Goal: Information Seeking & Learning: Learn about a topic

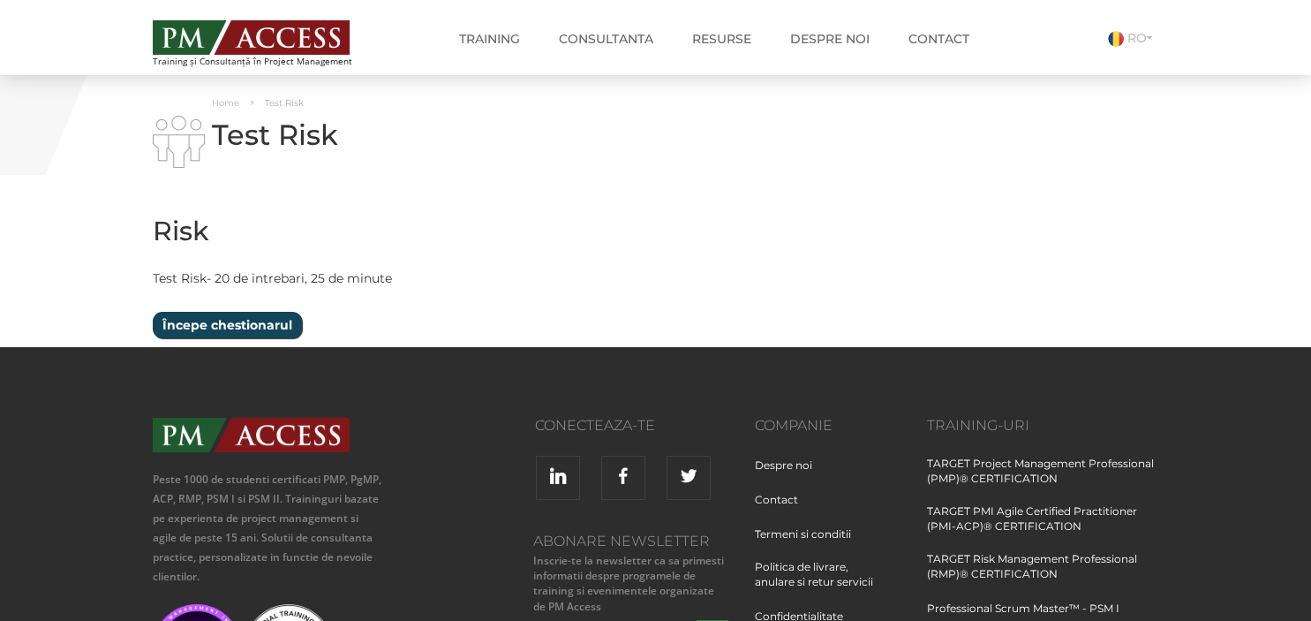
click at [233, 327] on input "Începe chestionarul" at bounding box center [227, 325] width 149 height 26
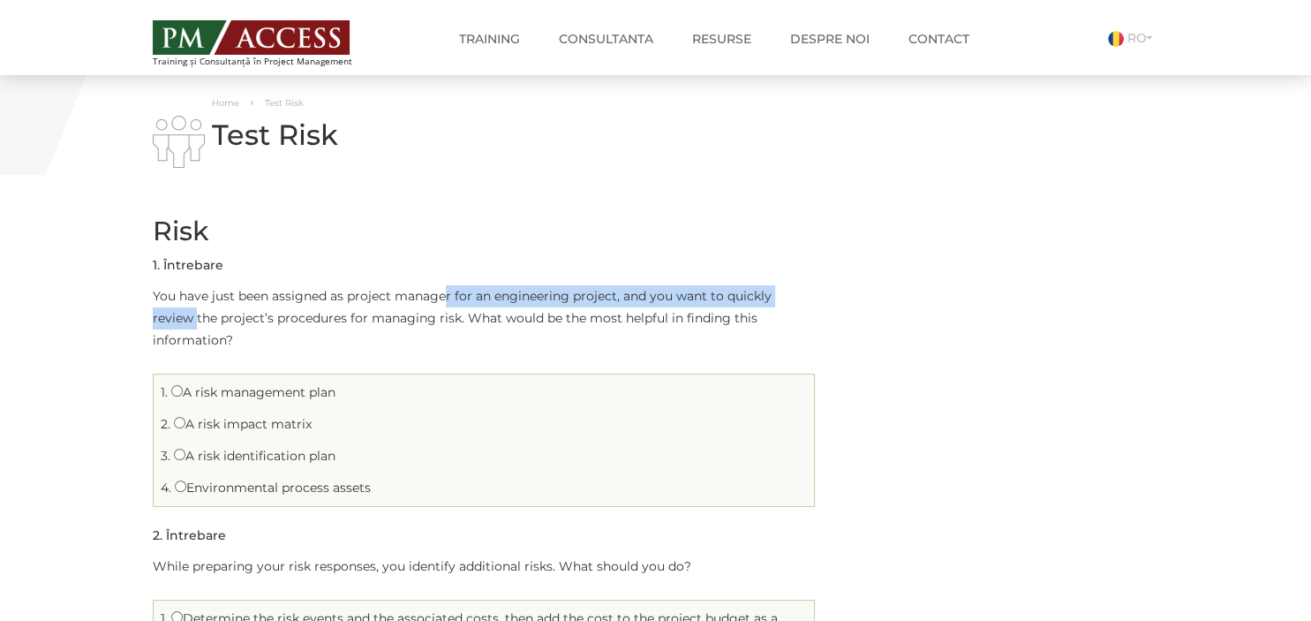
drag, startPoint x: 447, startPoint y: 295, endPoint x: 818, endPoint y: 295, distance: 371.6
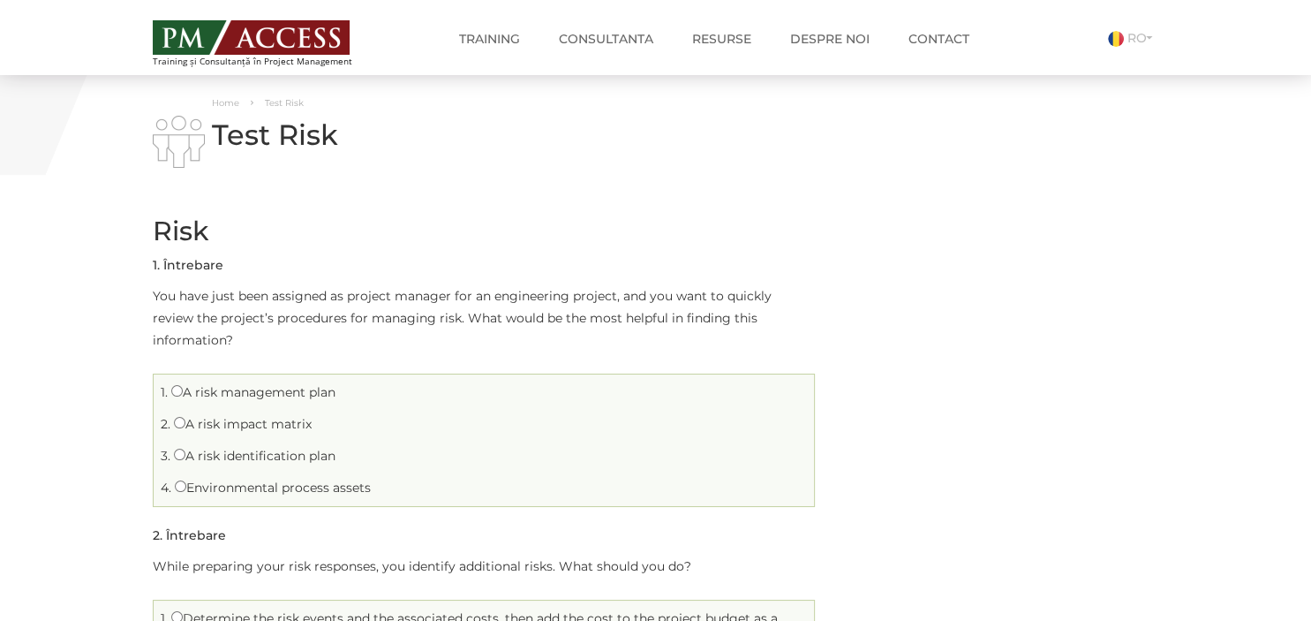
drag, startPoint x: 178, startPoint y: 320, endPoint x: 829, endPoint y: 314, distance: 650.6
click at [613, 379] on li "1. A risk management plan" at bounding box center [483, 392] width 651 height 27
drag, startPoint x: 515, startPoint y: 324, endPoint x: 810, endPoint y: 322, distance: 295.7
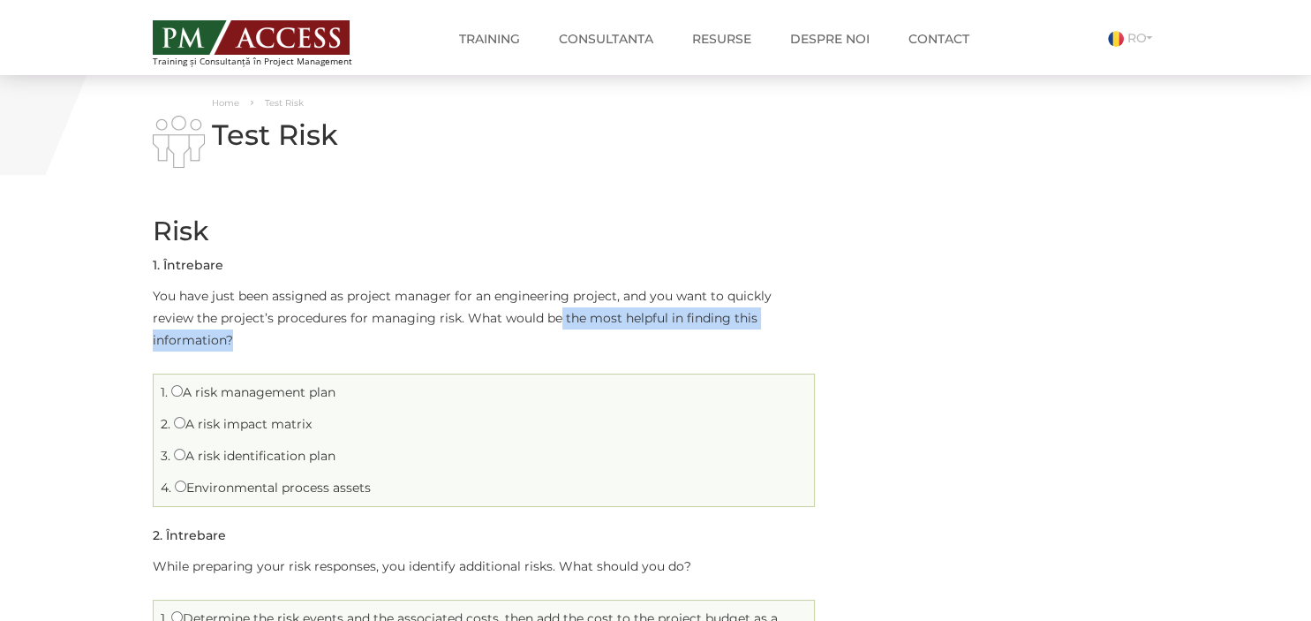
click at [810, 322] on p "You have just been assigned as project manager for an engineering project, and …" at bounding box center [484, 318] width 662 height 66
click at [273, 479] on label "Environmental process assets" at bounding box center [273, 487] width 196 height 16
click at [186, 480] on input "Environmental process assets" at bounding box center [180, 485] width 11 height 11
radio input "true"
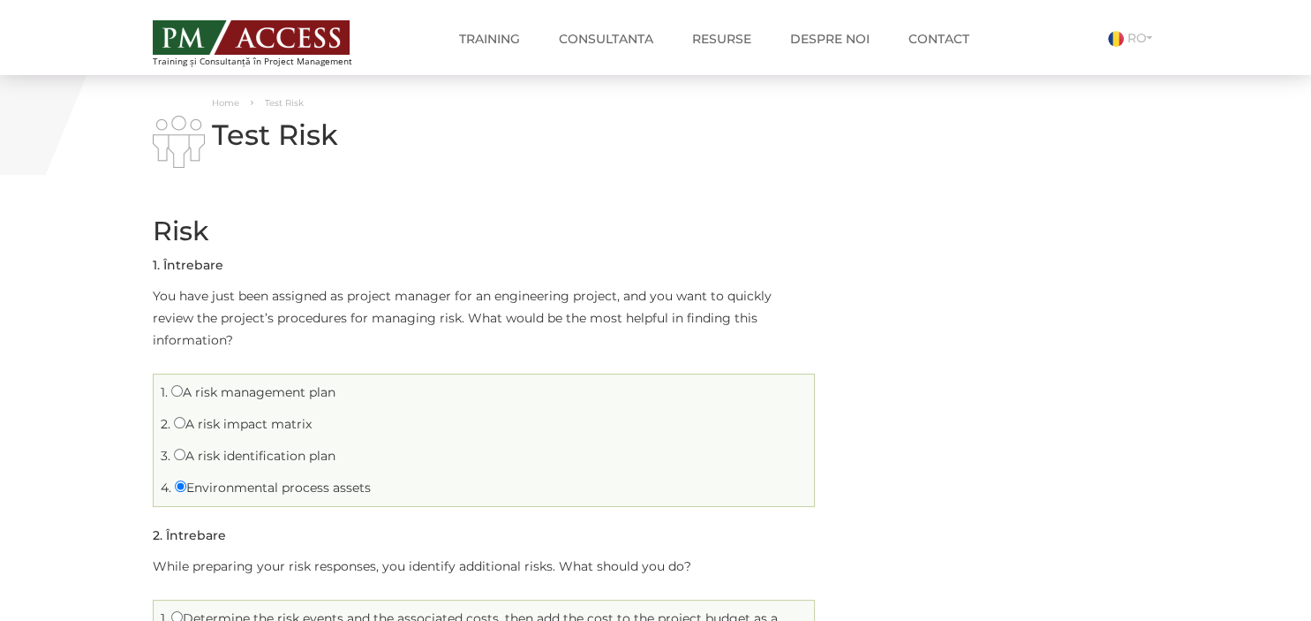
click at [237, 384] on label "A risk management plan" at bounding box center [253, 392] width 164 height 16
click at [183, 385] on input "A risk management plan" at bounding box center [176, 390] width 11 height 11
radio input "true"
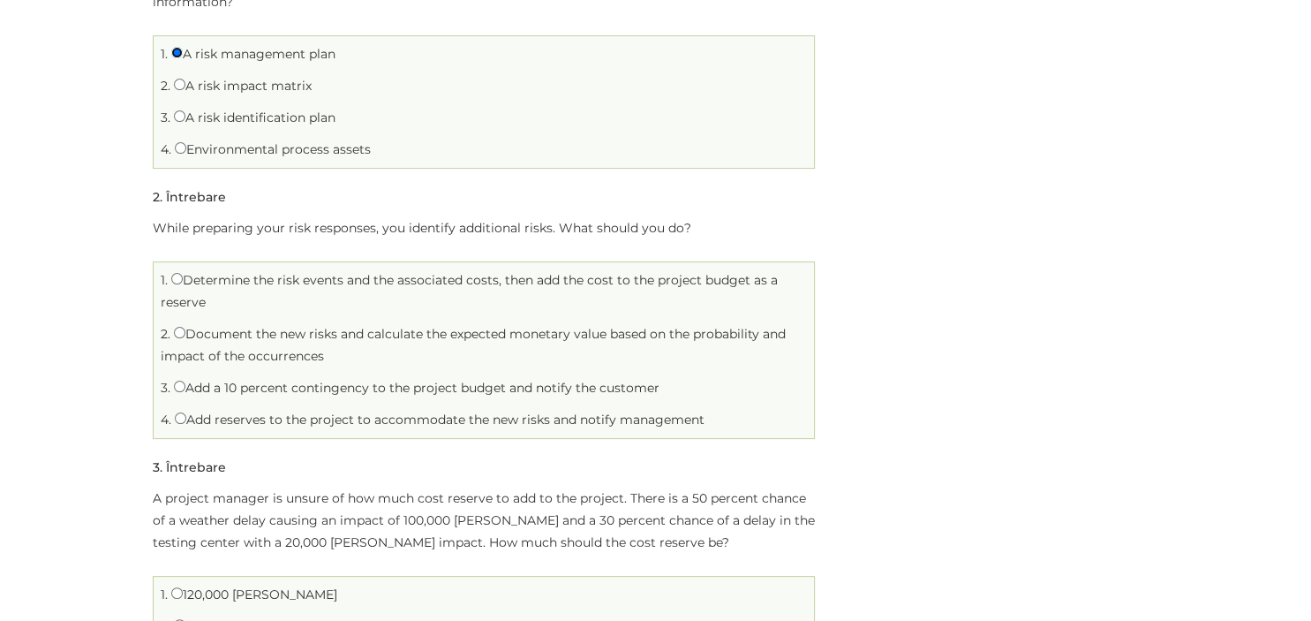
scroll to position [373, 0]
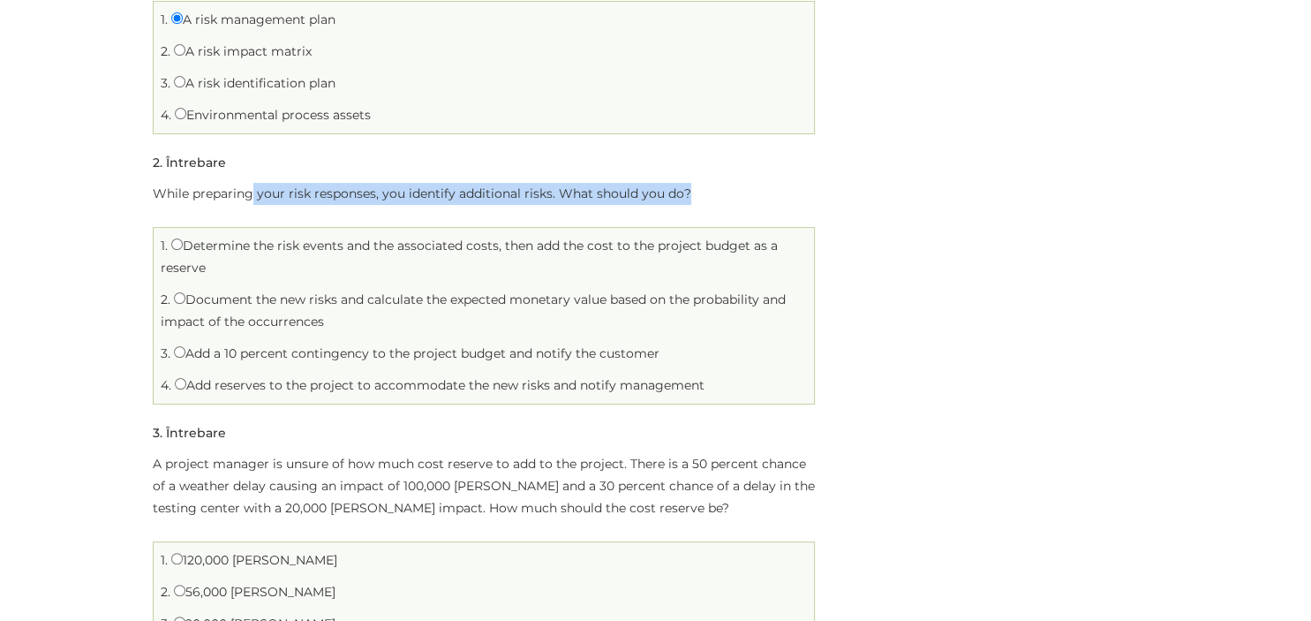
drag, startPoint x: 249, startPoint y: 177, endPoint x: 702, endPoint y: 184, distance: 452.9
click at [702, 184] on div "While preparing your risk responses, you identify additional risks. What should…" at bounding box center [484, 294] width 662 height 222
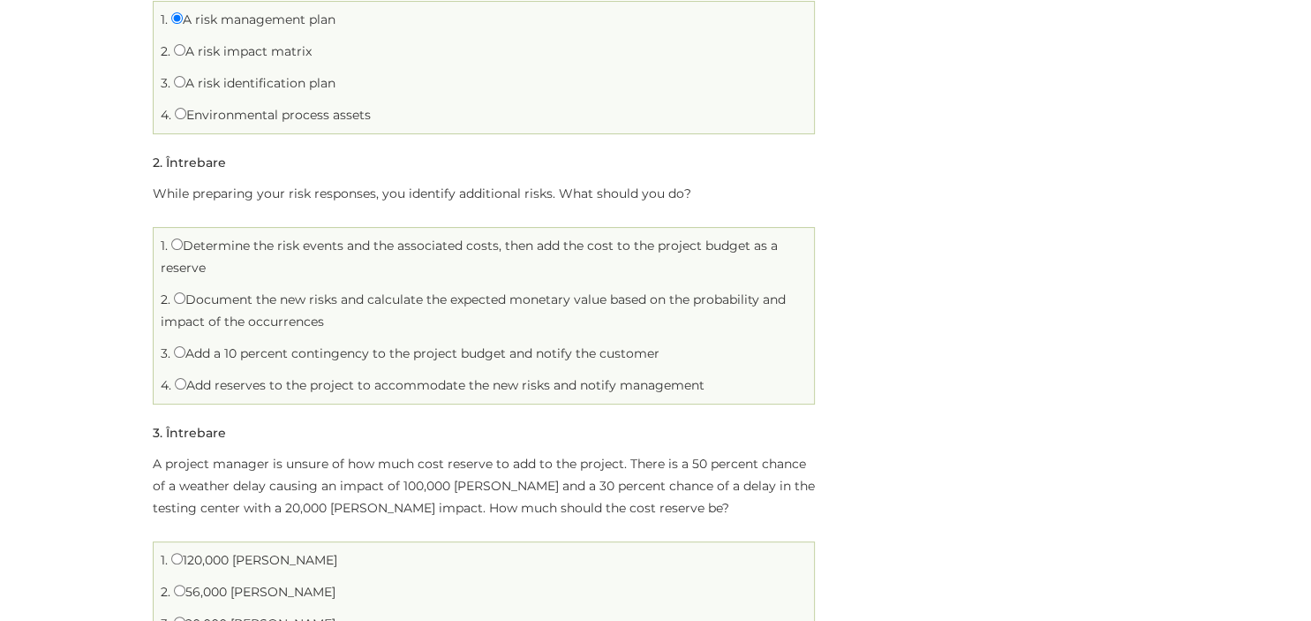
click at [702, 184] on div "While preparing your risk responses, you identify additional risks. What should…" at bounding box center [484, 294] width 662 height 222
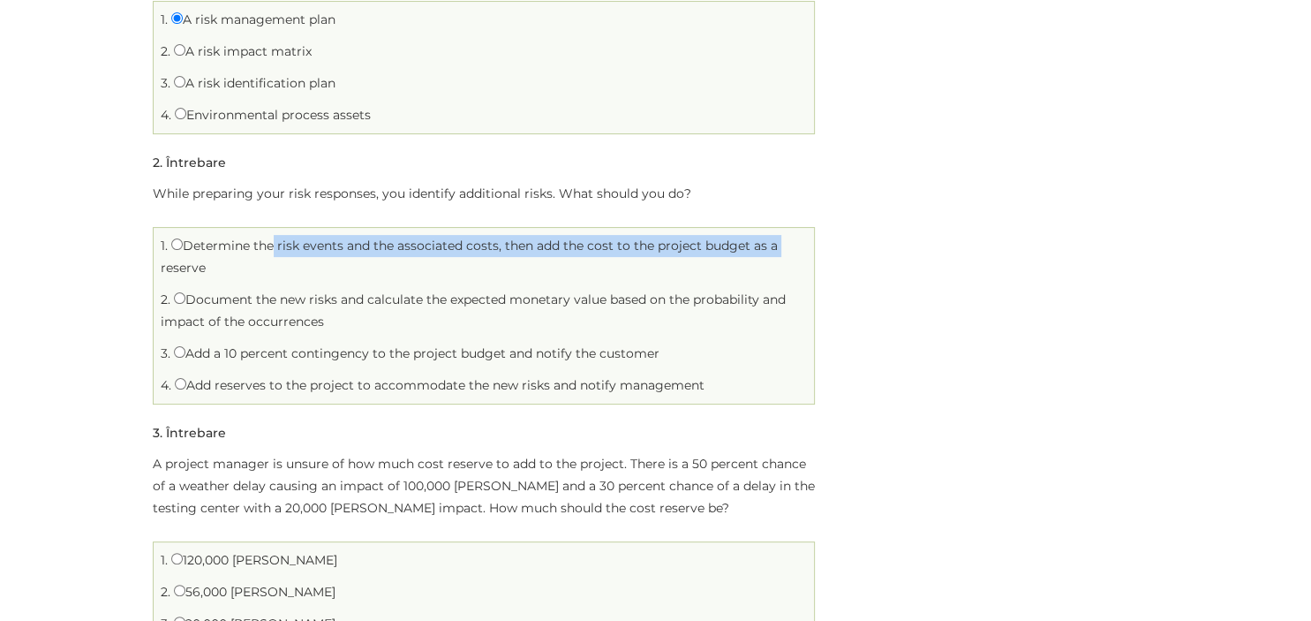
drag, startPoint x: 270, startPoint y: 231, endPoint x: 779, endPoint y: 232, distance: 508.5
click at [779, 232] on li "1. Determine the risk events and the associated costs, then add the cost to the…" at bounding box center [483, 256] width 651 height 49
drag, startPoint x: 337, startPoint y: 275, endPoint x: 764, endPoint y: 291, distance: 426.7
click at [764, 291] on li "2. Document the new risks and calculate the expected monetary value based on th…" at bounding box center [483, 310] width 651 height 49
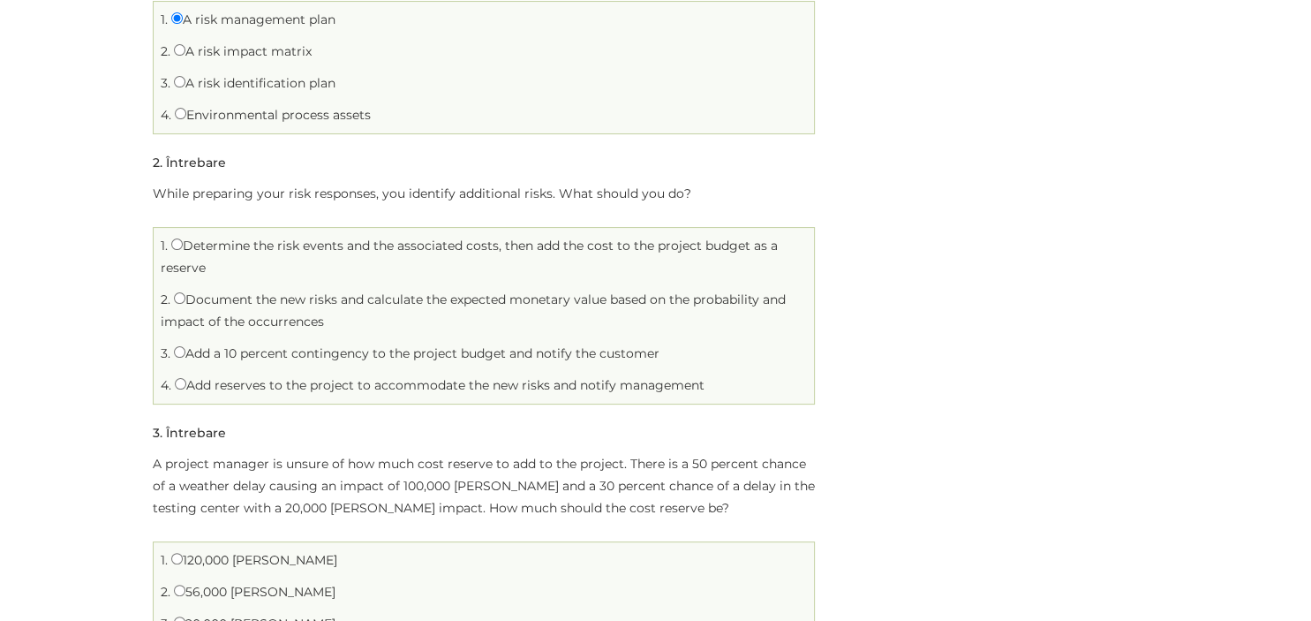
click at [764, 291] on li "2. Document the new risks and calculate the expected monetary value based on th…" at bounding box center [483, 310] width 651 height 49
drag, startPoint x: 252, startPoint y: 333, endPoint x: 660, endPoint y: 341, distance: 407.9
click at [660, 341] on li "3. Add a 10 percent contingency to the project budget and notify the customer" at bounding box center [483, 353] width 651 height 27
drag, startPoint x: 275, startPoint y: 362, endPoint x: 734, endPoint y: 363, distance: 459.0
click at [734, 372] on li "4. Add reserves to the project to accommodate the new risks and notify manageme…" at bounding box center [483, 385] width 651 height 27
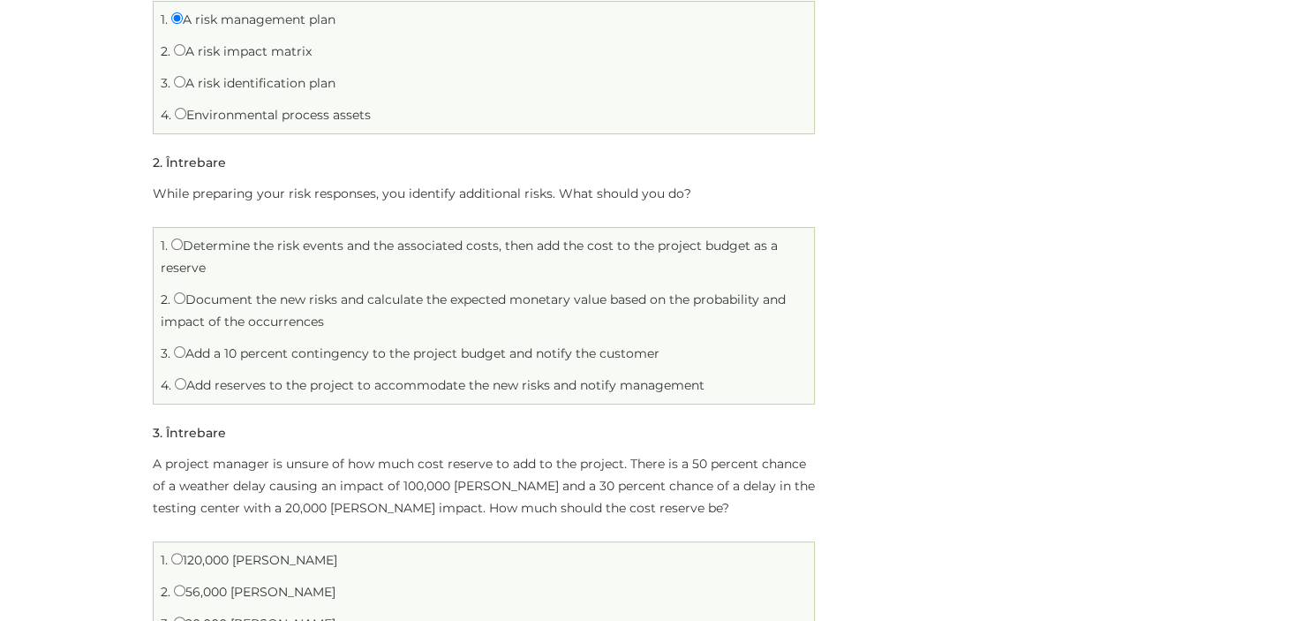
click at [734, 372] on li "4. Add reserves to the project to accommodate the new risks and notify manageme…" at bounding box center [483, 385] width 651 height 27
click at [185, 291] on label "Document the new risks and calculate the expected monetary value based on the p…" at bounding box center [473, 310] width 625 height 38
click at [185, 292] on input "Document the new risks and calculate the expected monetary value based on the p…" at bounding box center [179, 297] width 11 height 11
radio input "true"
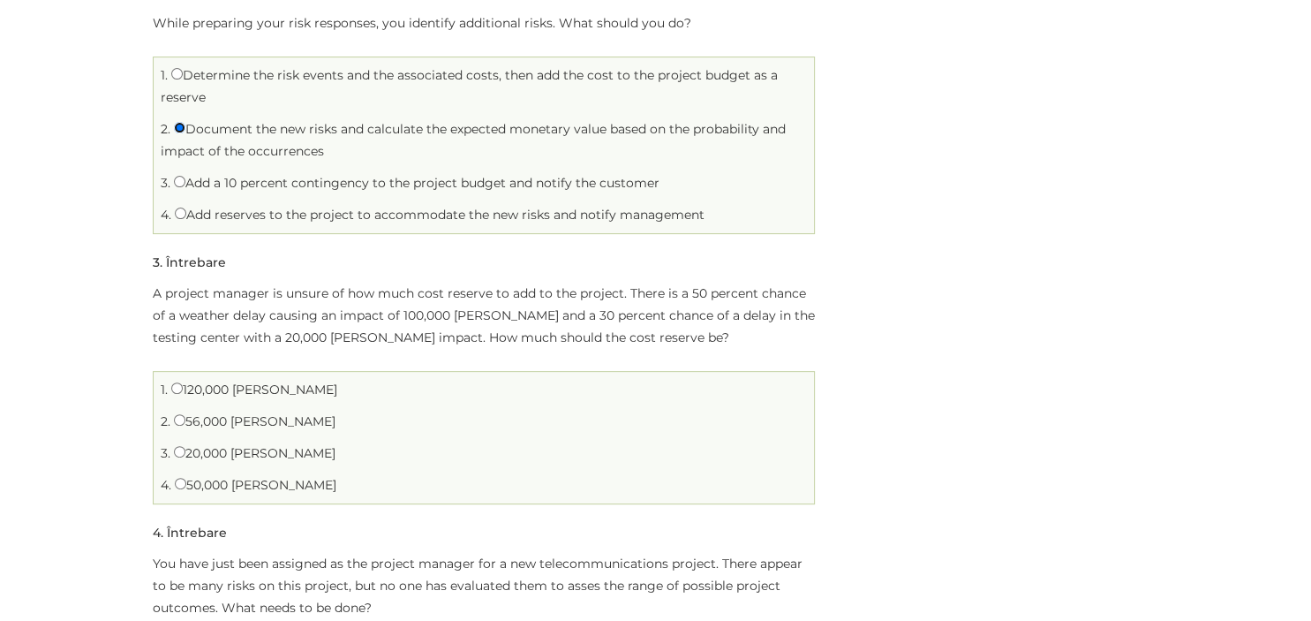
scroll to position [559, 0]
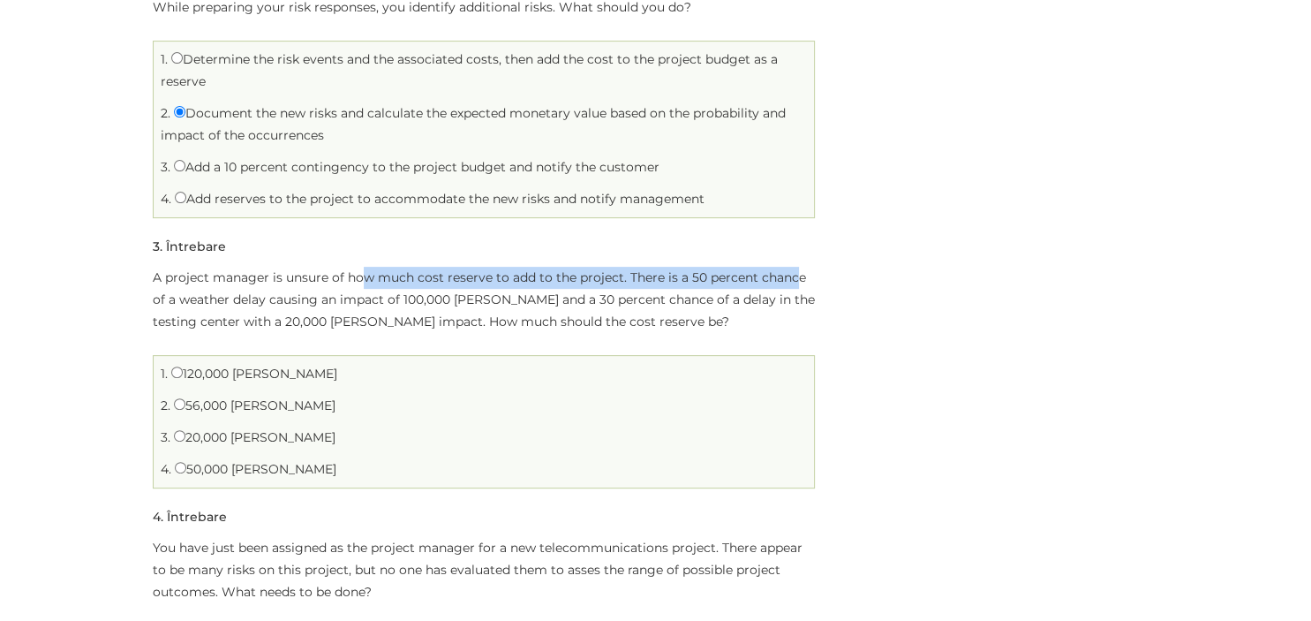
drag, startPoint x: 360, startPoint y: 258, endPoint x: 797, endPoint y: 256, distance: 437.0
click at [797, 267] on p "A project manager is unsure of how much cost reserve to add to the project. The…" at bounding box center [484, 300] width 662 height 66
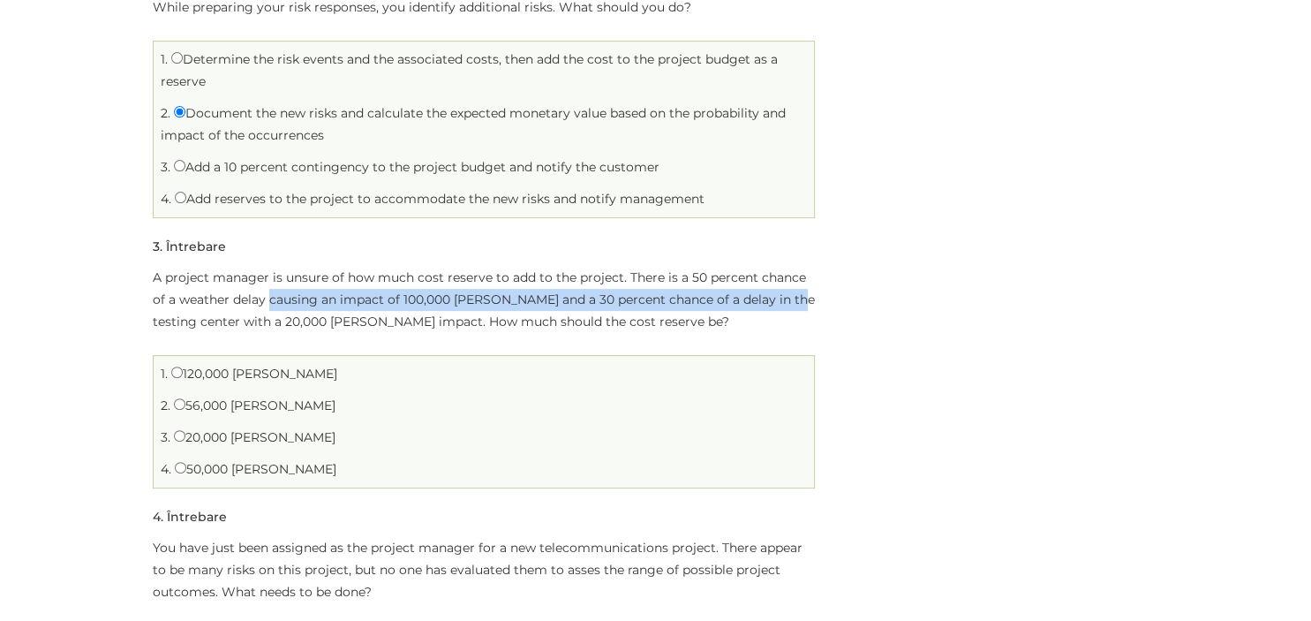
drag, startPoint x: 270, startPoint y: 284, endPoint x: 800, endPoint y: 284, distance: 529.6
click at [800, 284] on p "A project manager is unsure of how much cost reserve to add to the project. The…" at bounding box center [484, 300] width 662 height 66
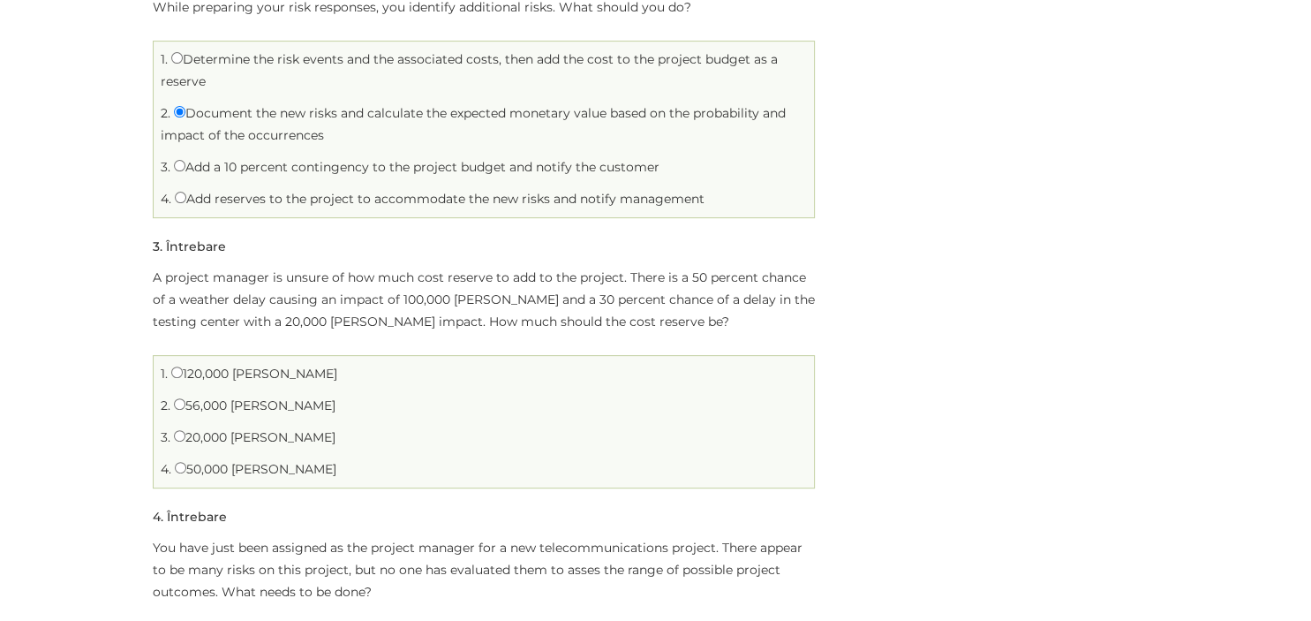
click at [800, 284] on p "A project manager is unsure of how much cost reserve to add to the project. The…" at bounding box center [484, 300] width 662 height 66
click at [217, 397] on label "56,000 [PERSON_NAME]" at bounding box center [255, 405] width 162 height 16
click at [185, 398] on input "56,000 [PERSON_NAME]" at bounding box center [179, 403] width 11 height 11
radio input "true"
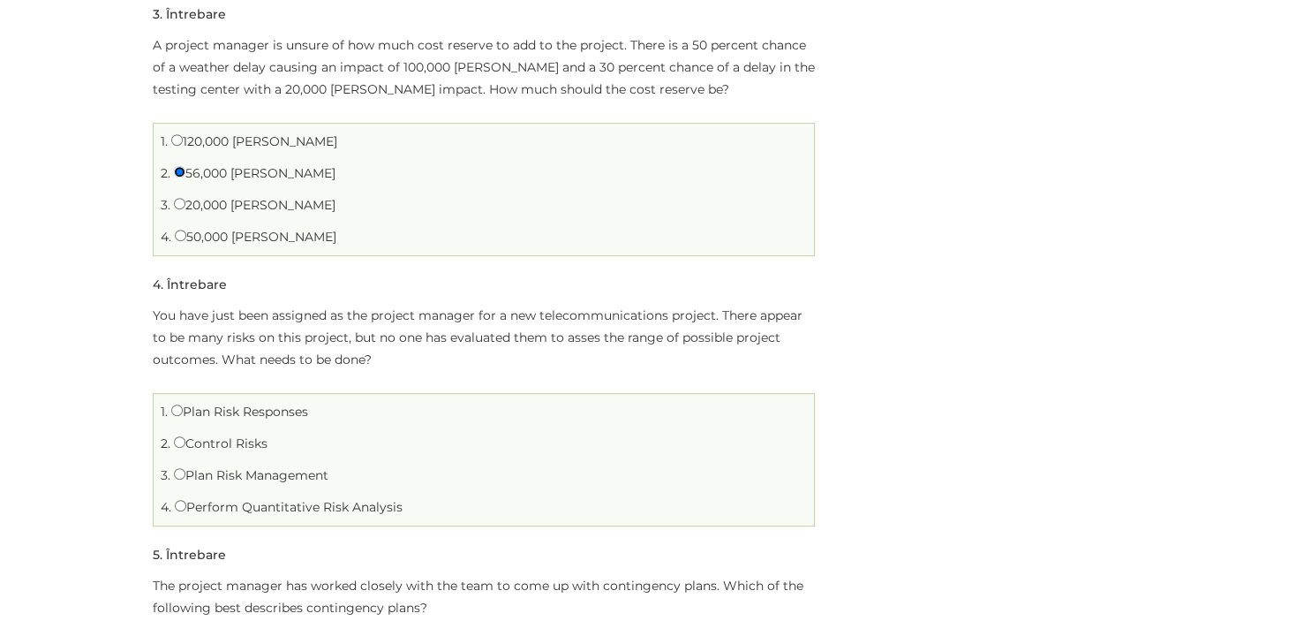
scroll to position [839, 0]
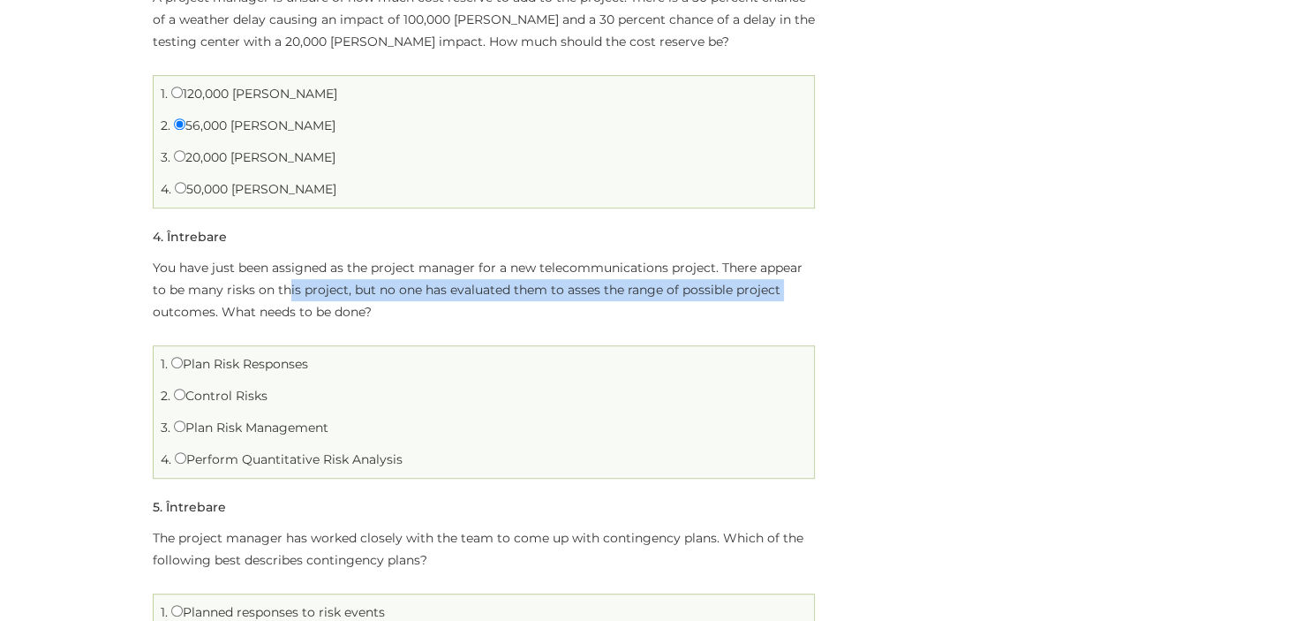
drag, startPoint x: 286, startPoint y: 275, endPoint x: 781, endPoint y: 268, distance: 495.3
click at [781, 268] on p "You have just been assigned as the project manager for a new telecommunications…" at bounding box center [484, 290] width 662 height 66
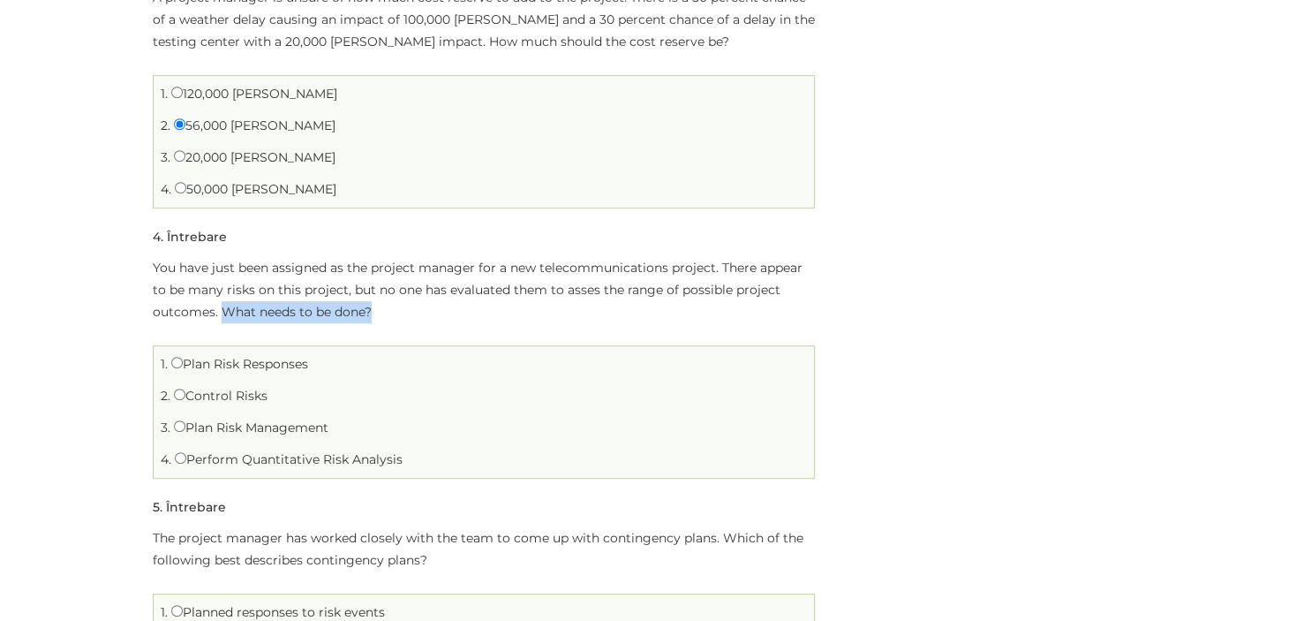
drag, startPoint x: 221, startPoint y: 292, endPoint x: 402, endPoint y: 290, distance: 181.0
click at [402, 290] on p "You have just been assigned as the project manager for a new telecommunications…" at bounding box center [484, 290] width 662 height 66
click at [264, 451] on label "Perform Quantitative Risk Analysis" at bounding box center [289, 459] width 228 height 16
click at [186, 452] on input "Perform Quantitative Risk Analysis" at bounding box center [180, 457] width 11 height 11
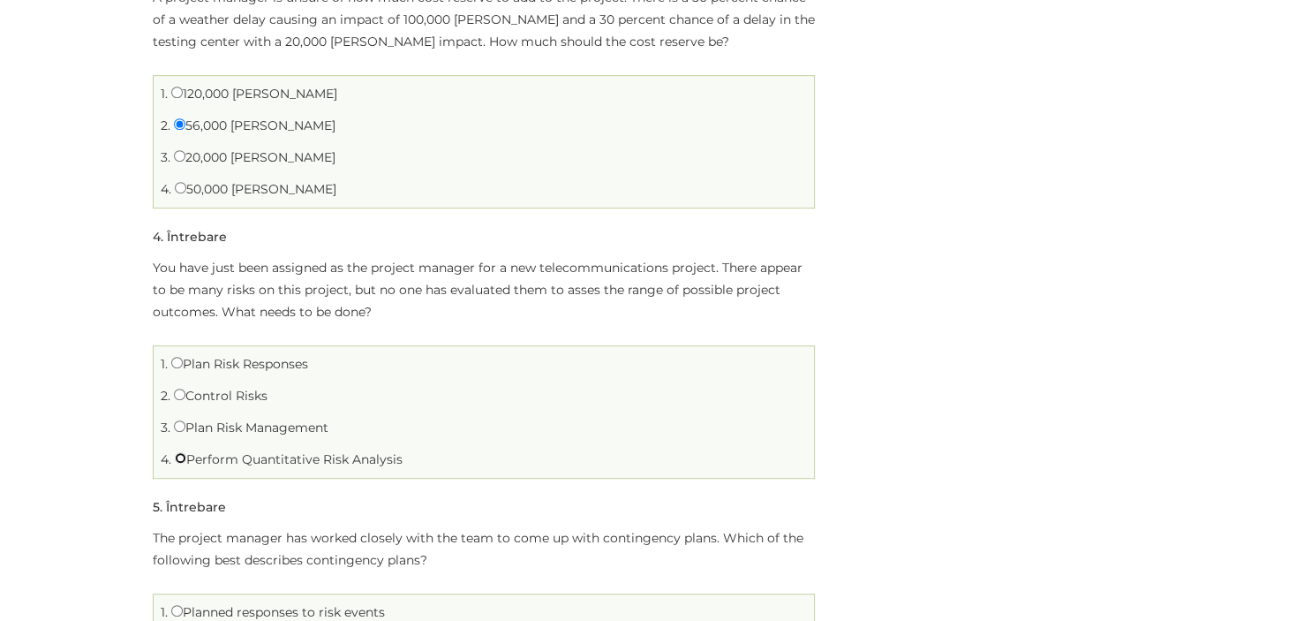
radio input "true"
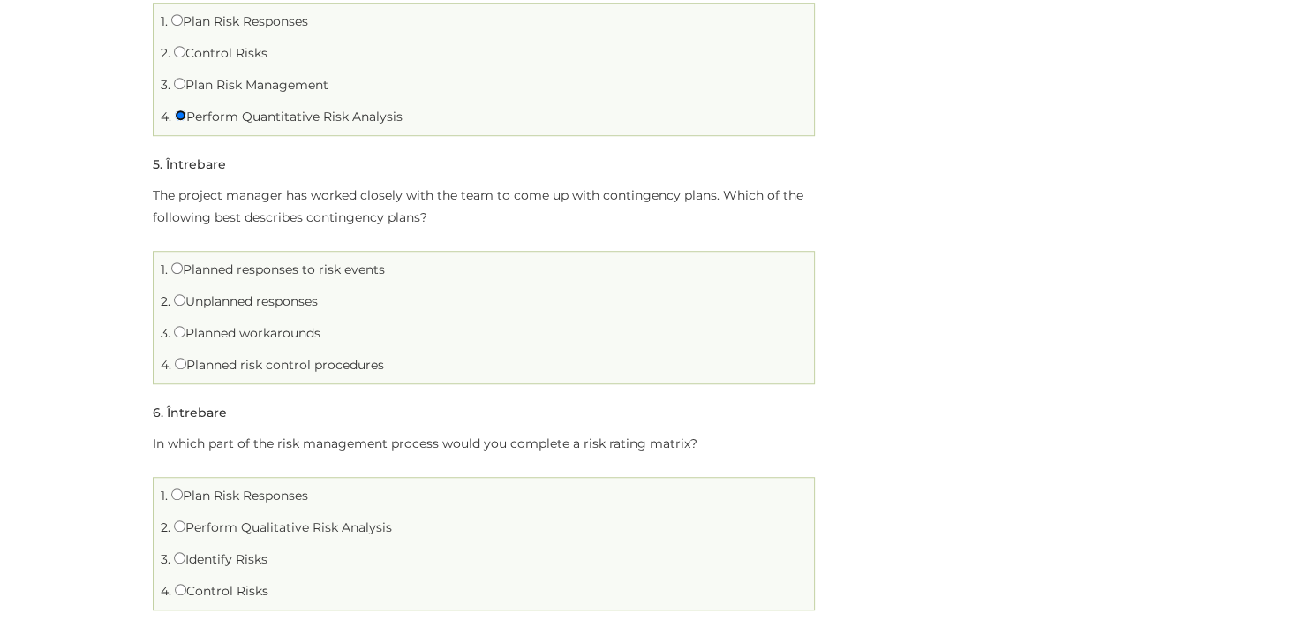
scroll to position [1211, 0]
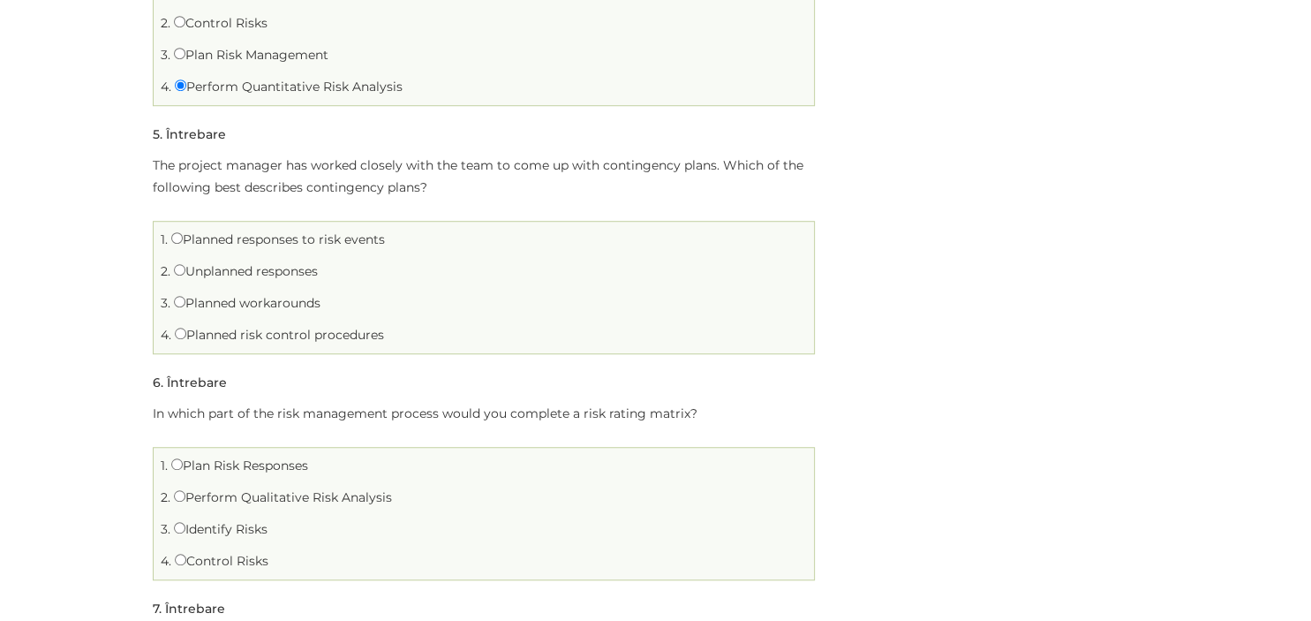
click at [257, 231] on label "Planned responses to risk events" at bounding box center [278, 239] width 214 height 16
click at [183, 232] on input "Planned responses to risk events" at bounding box center [176, 237] width 11 height 11
radio input "true"
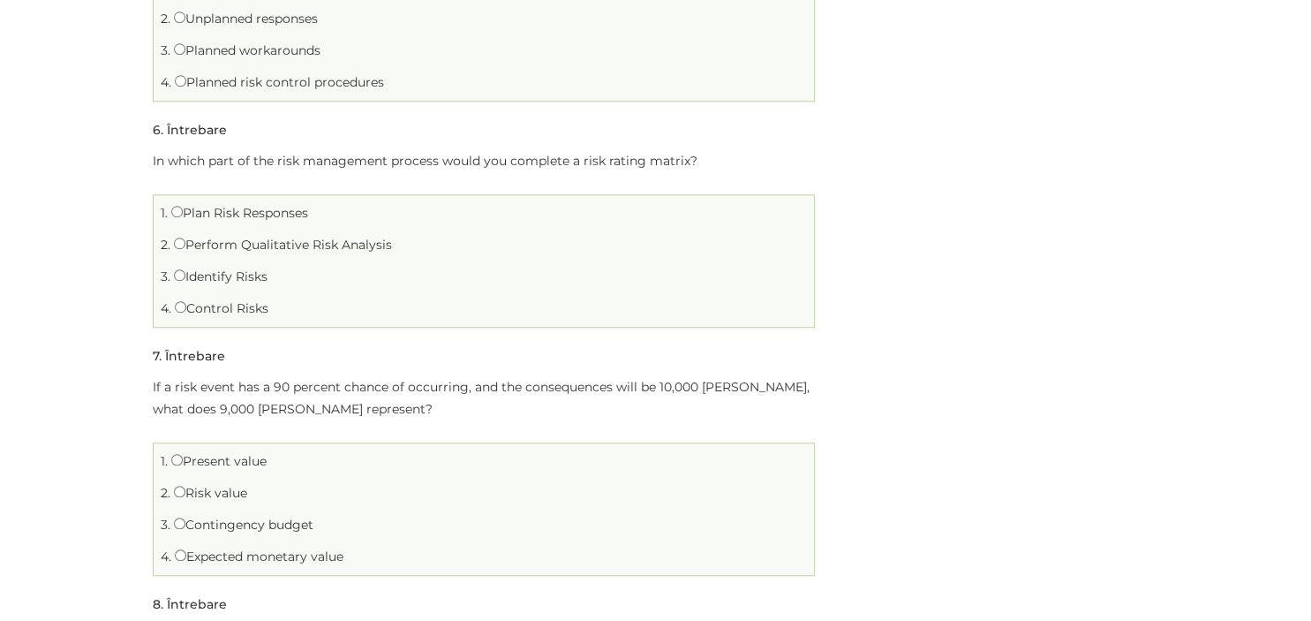
scroll to position [1491, 0]
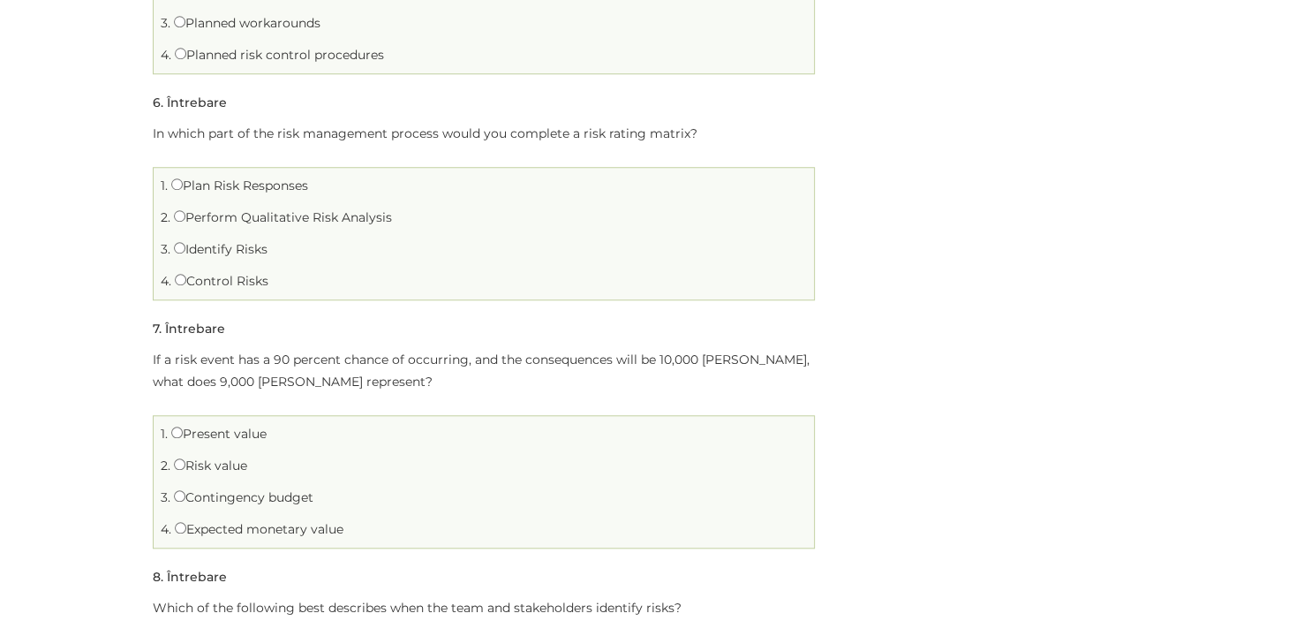
click at [323, 209] on label "Perform Qualitative Risk Analysis" at bounding box center [283, 217] width 218 height 16
click at [185, 210] on input "Perform Qualitative Risk Analysis" at bounding box center [179, 215] width 11 height 11
radio input "true"
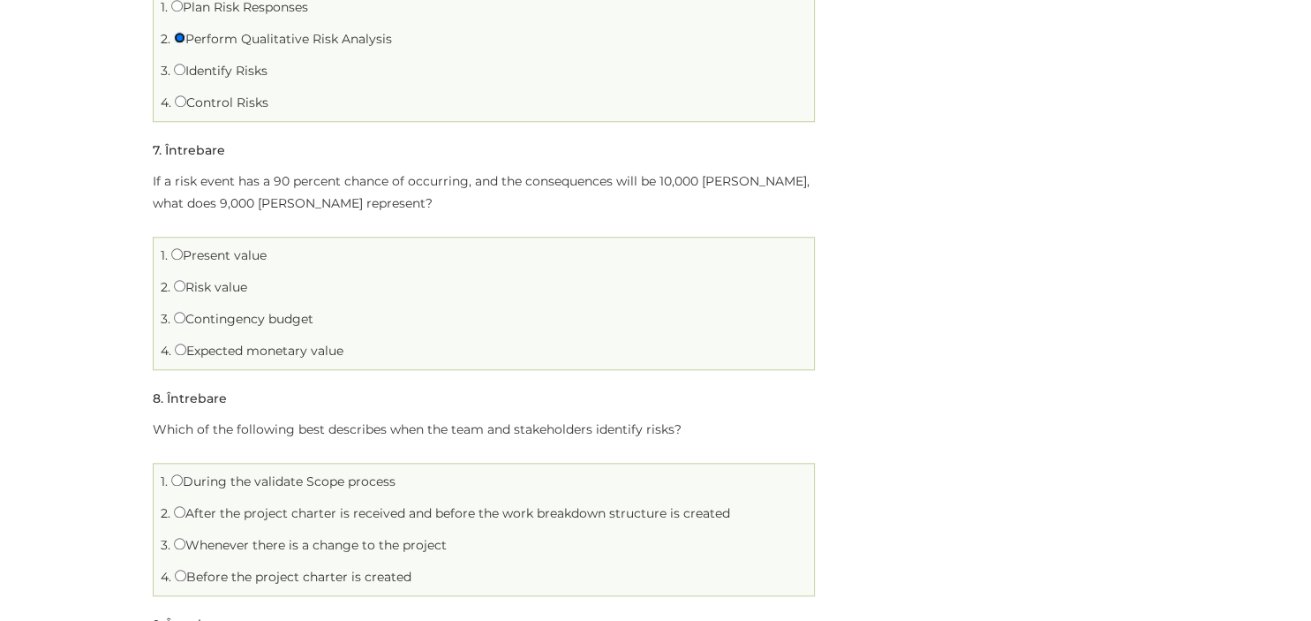
scroll to position [1677, 0]
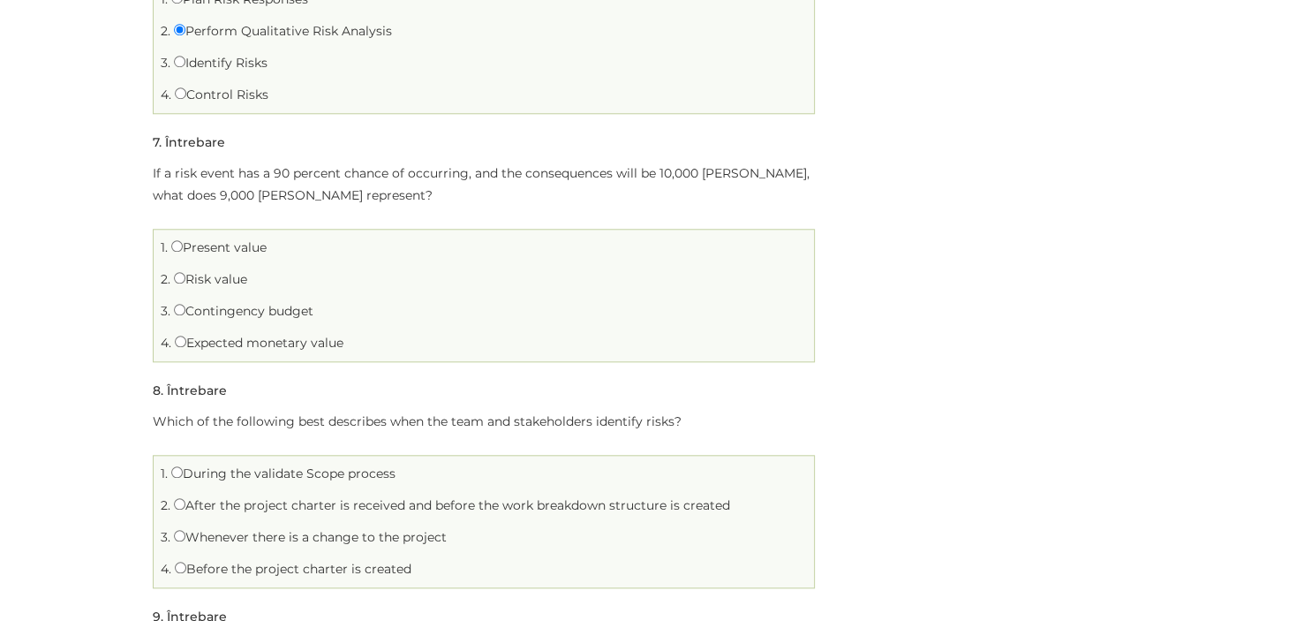
click at [225, 335] on label "Expected monetary value" at bounding box center [259, 343] width 169 height 16
click at [186, 335] on input "Expected monetary value" at bounding box center [180, 340] width 11 height 11
radio input "true"
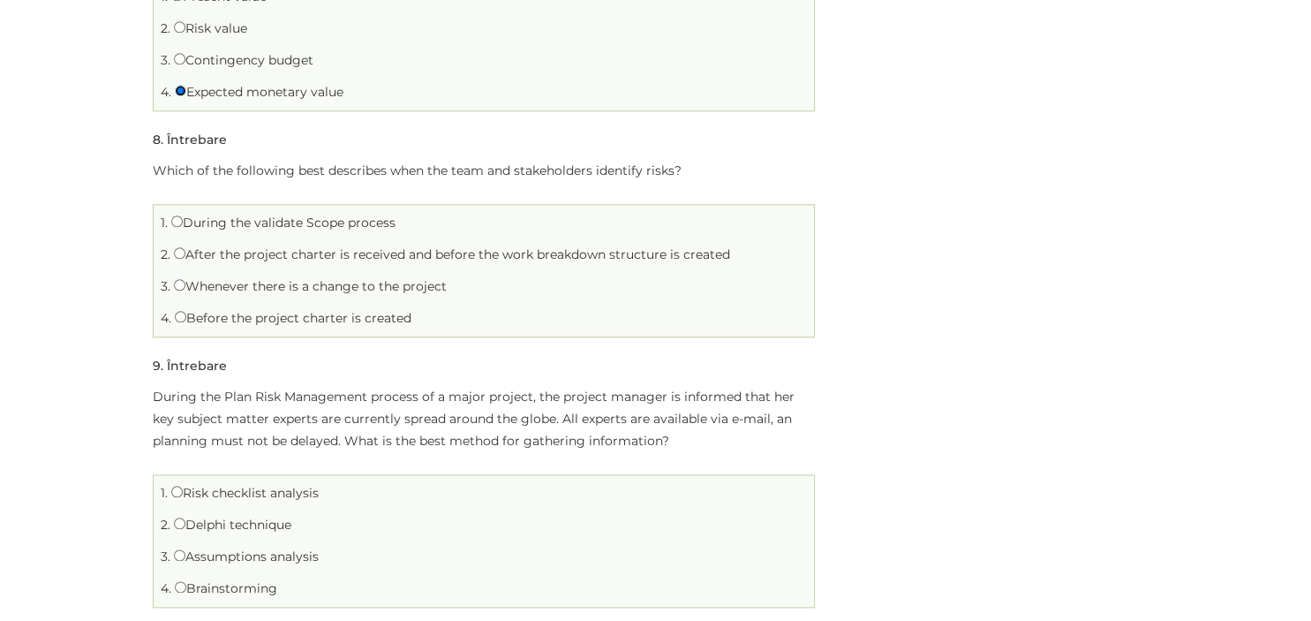
scroll to position [1957, 0]
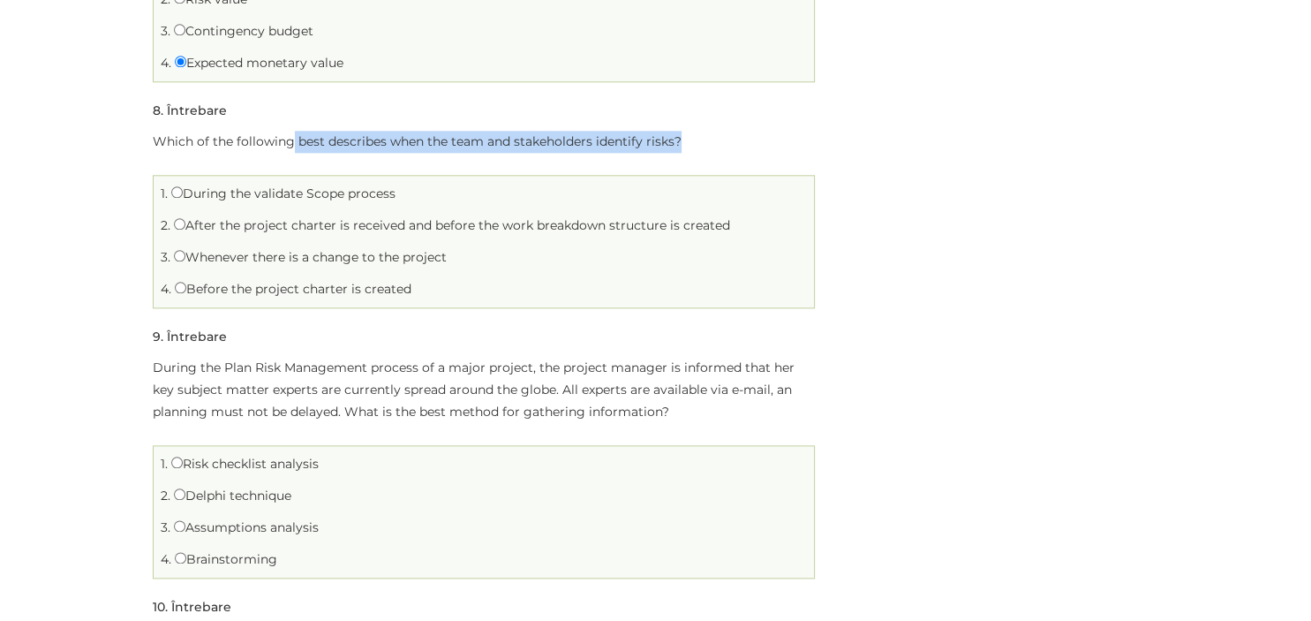
drag, startPoint x: 290, startPoint y: 118, endPoint x: 680, endPoint y: 122, distance: 390.2
click at [680, 131] on p "Which of the following best describes when the team and stakeholders identify r…" at bounding box center [484, 142] width 662 height 22
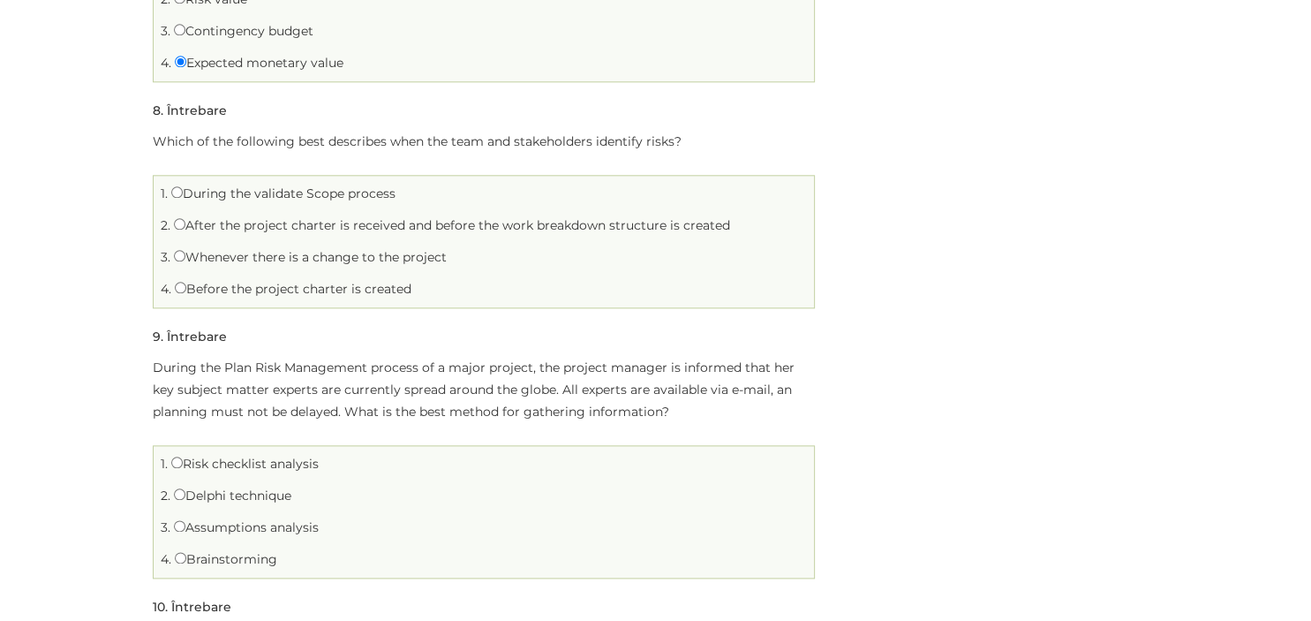
click at [680, 131] on p "Which of the following best describes when the team and stakeholders identify r…" at bounding box center [484, 142] width 662 height 22
click at [243, 281] on label "Before the project charter is created" at bounding box center [293, 289] width 237 height 16
click at [186, 282] on input "Before the project charter is created" at bounding box center [180, 287] width 11 height 11
radio input "true"
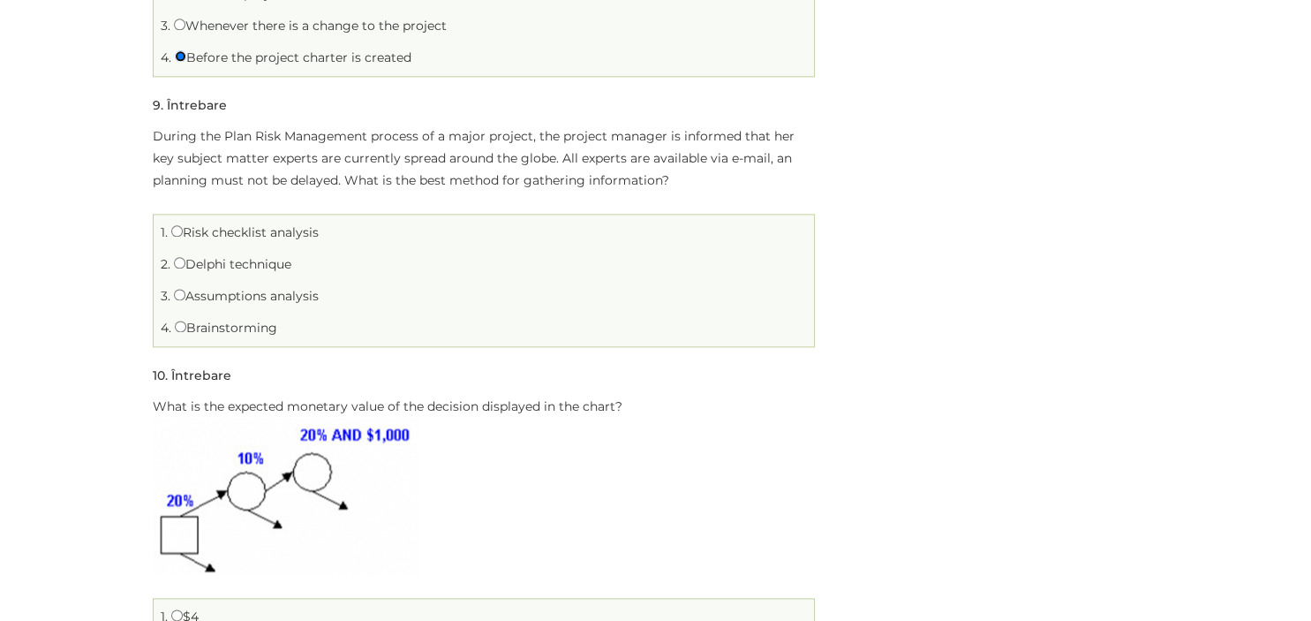
scroll to position [2237, 0]
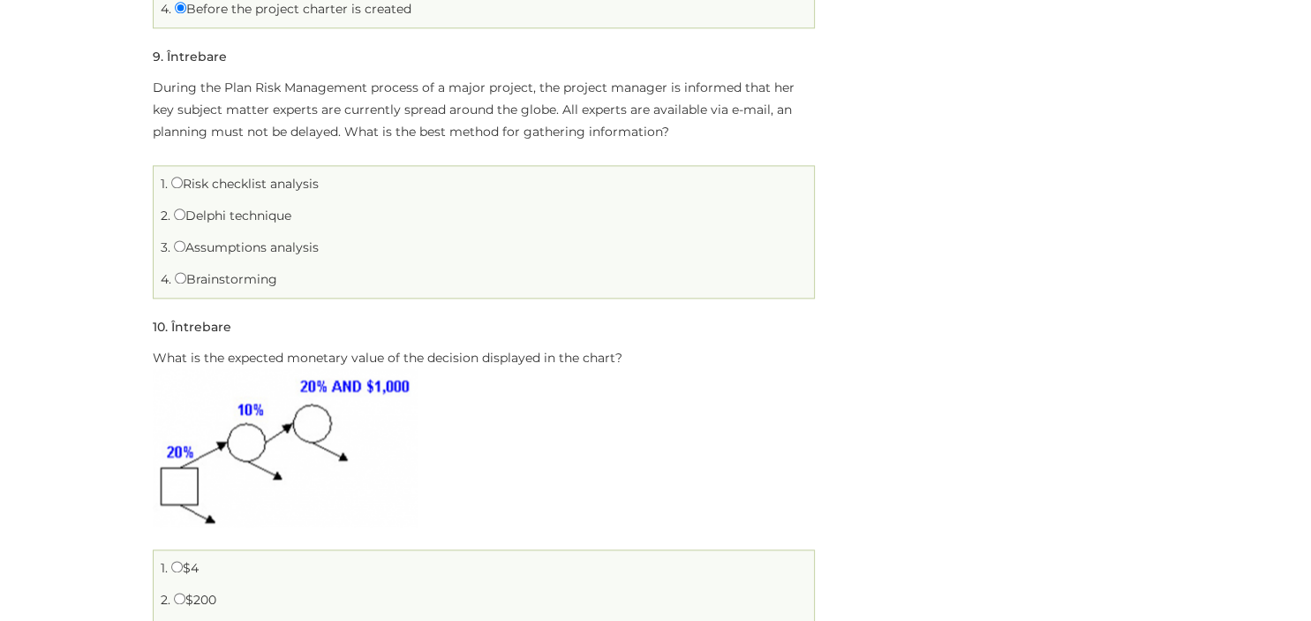
click at [260, 239] on label "Assumptions analysis" at bounding box center [246, 247] width 145 height 16
click at [185, 240] on input "Assumptions analysis" at bounding box center [179, 245] width 11 height 11
radio input "true"
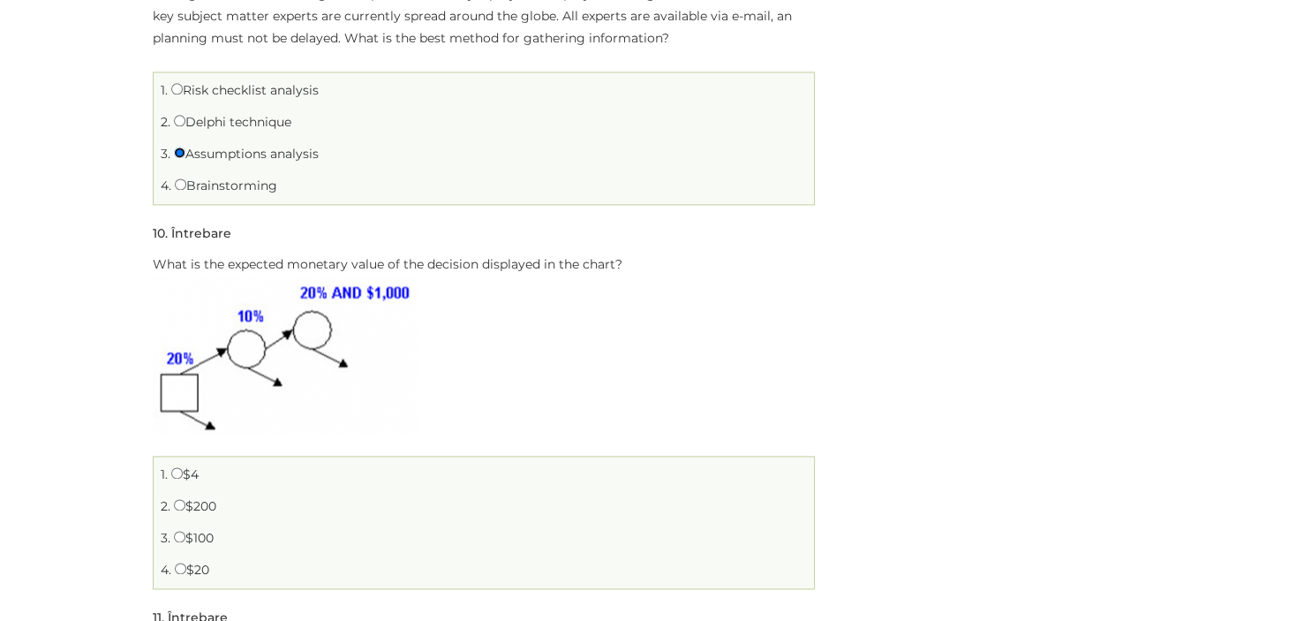
scroll to position [2423, 0]
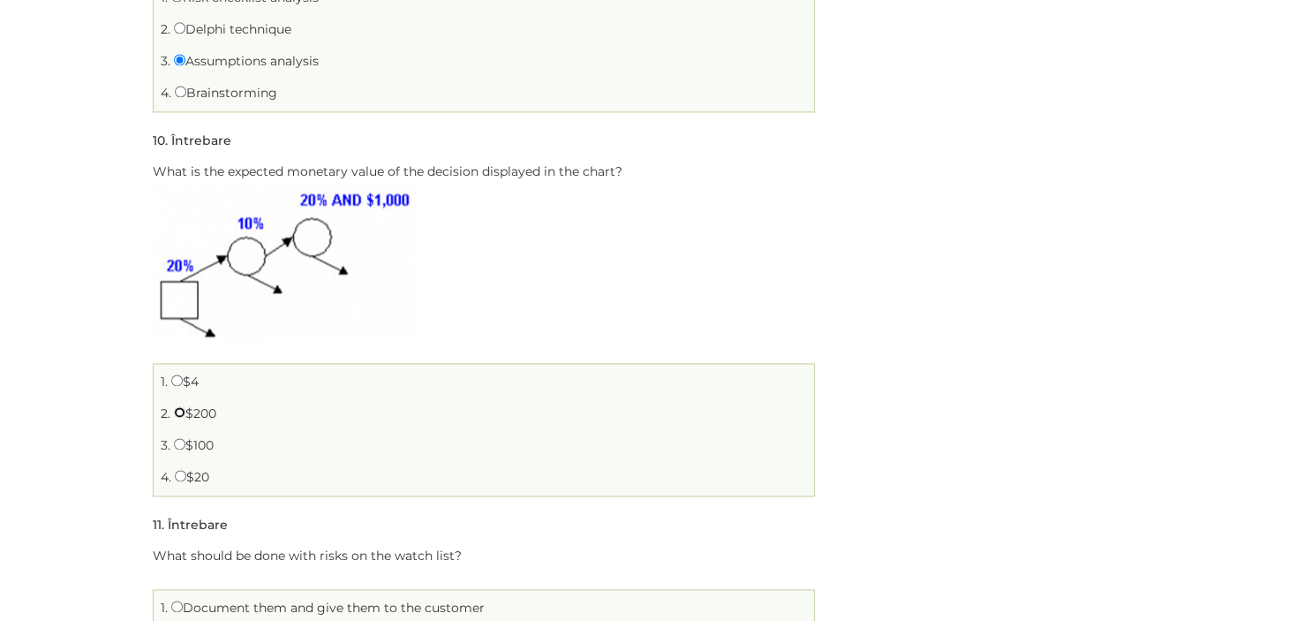
click at [177, 406] on input "$200" at bounding box center [179, 411] width 11 height 11
radio input "true"
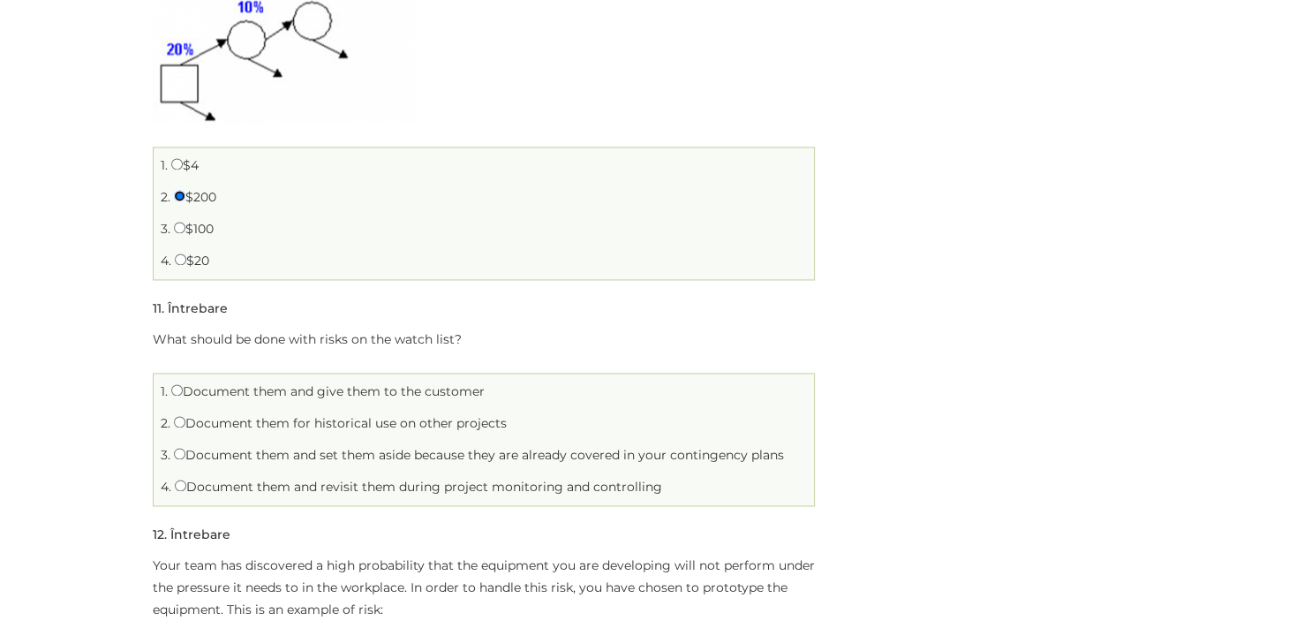
scroll to position [2703, 0]
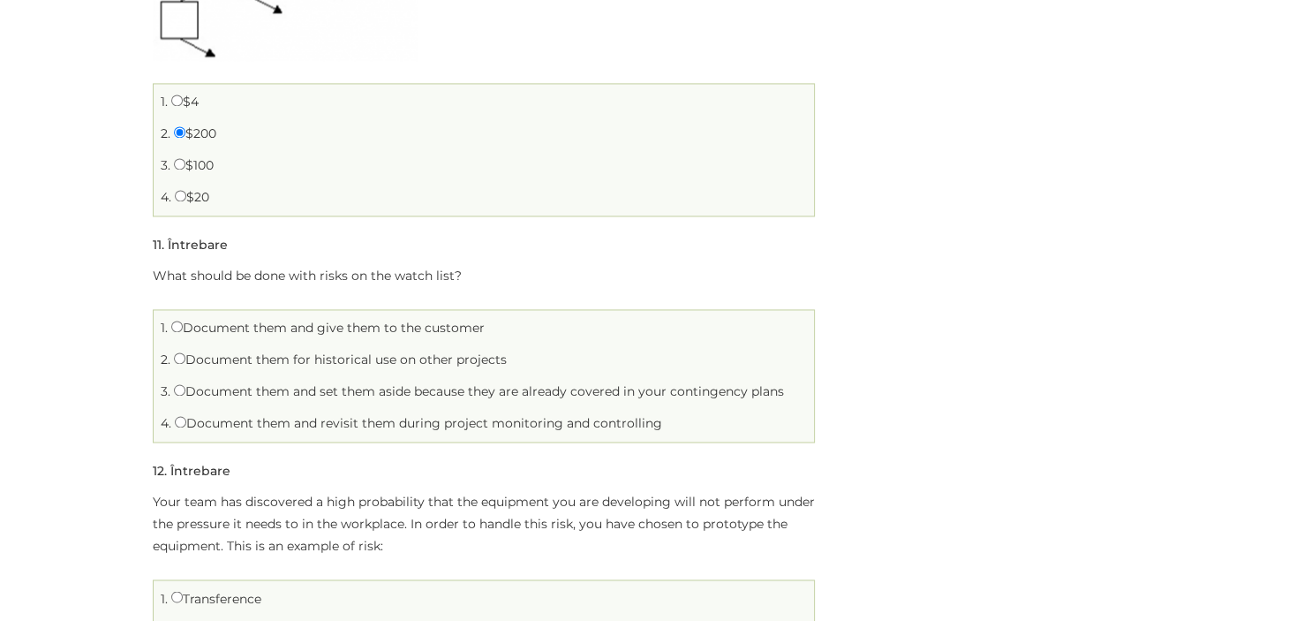
click at [369, 383] on label "Document them and set them aside because they are already covered in your conti…" at bounding box center [479, 391] width 610 height 16
click at [185, 384] on input "Document them and set them aside because they are already covered in your conti…" at bounding box center [179, 389] width 11 height 11
radio input "true"
click at [503, 415] on label "Document them and revisit them during project monitoring and controlling" at bounding box center [418, 423] width 487 height 16
click at [186, 416] on input "Document them and revisit them during project monitoring and controlling" at bounding box center [180, 421] width 11 height 11
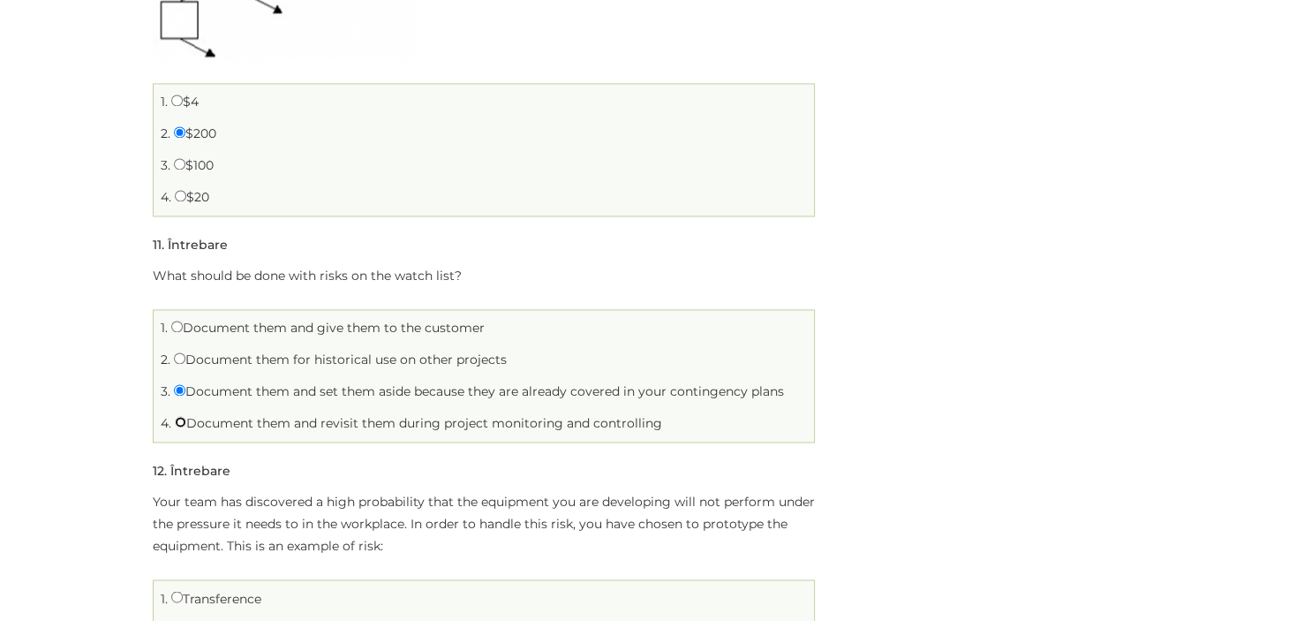
radio input "true"
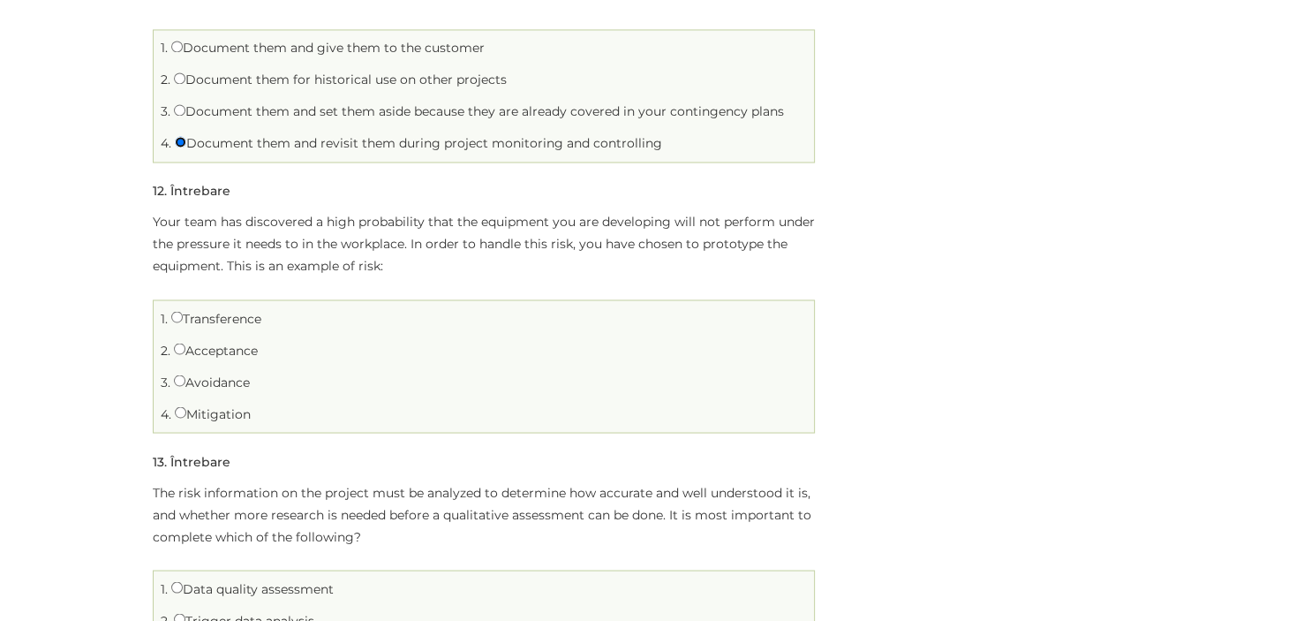
scroll to position [3075, 0]
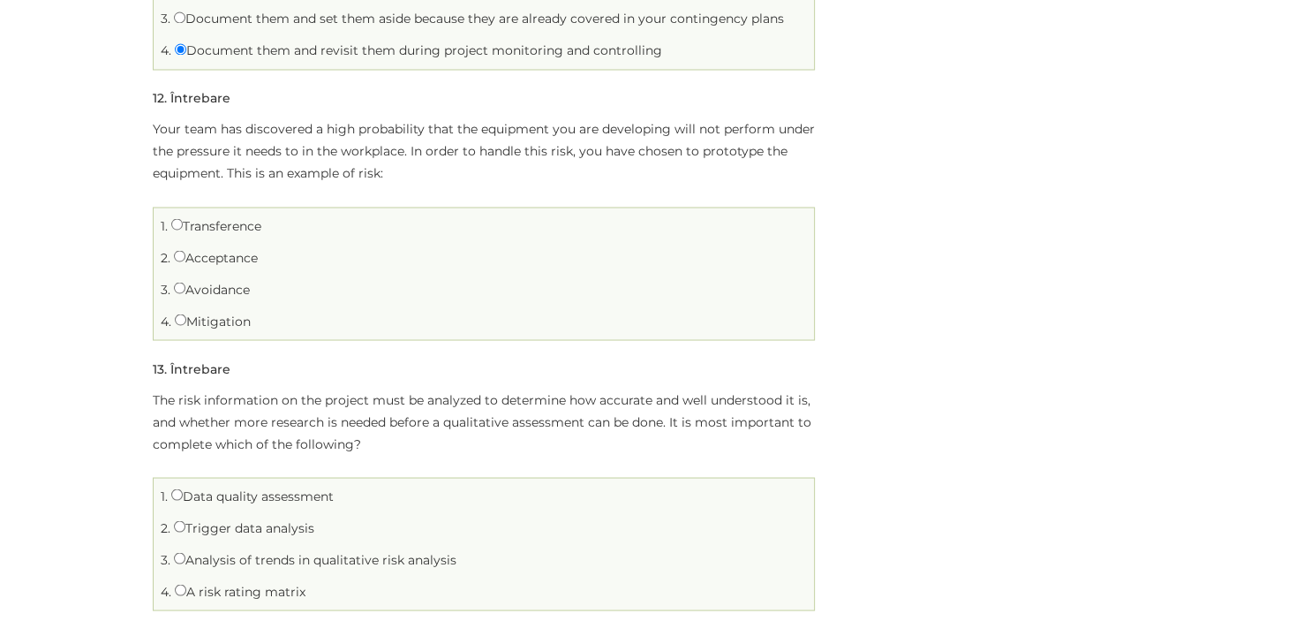
click at [231, 249] on label "Acceptance" at bounding box center [216, 257] width 84 height 16
click at [185, 250] on input "Acceptance" at bounding box center [179, 255] width 11 height 11
radio input "true"
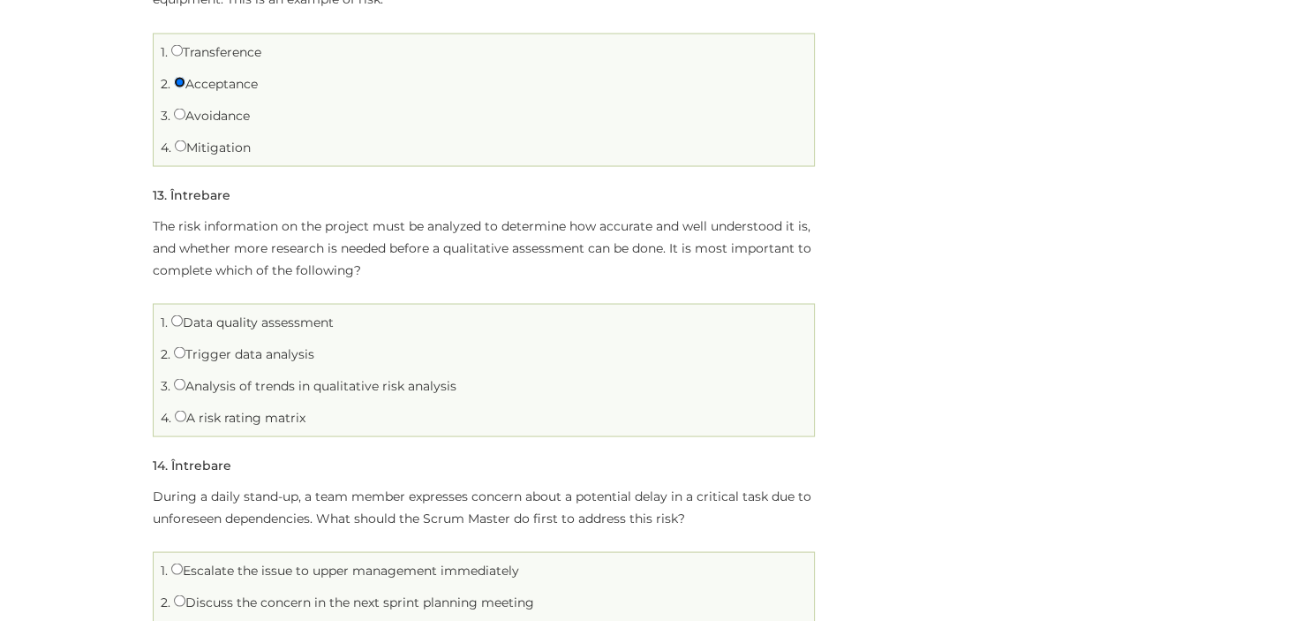
scroll to position [3263, 0]
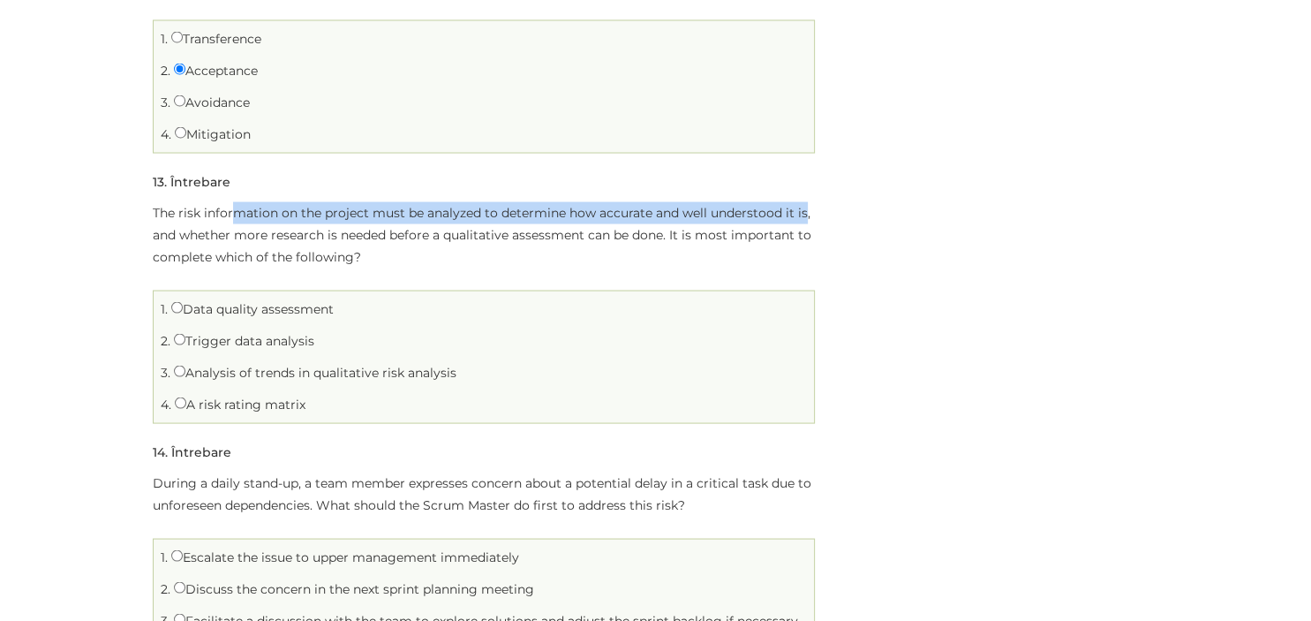
drag, startPoint x: 231, startPoint y: 185, endPoint x: 805, endPoint y: 198, distance: 573.9
click at [805, 201] on p "The risk information on the project must be analyzed to determine how accurate …" at bounding box center [484, 234] width 662 height 66
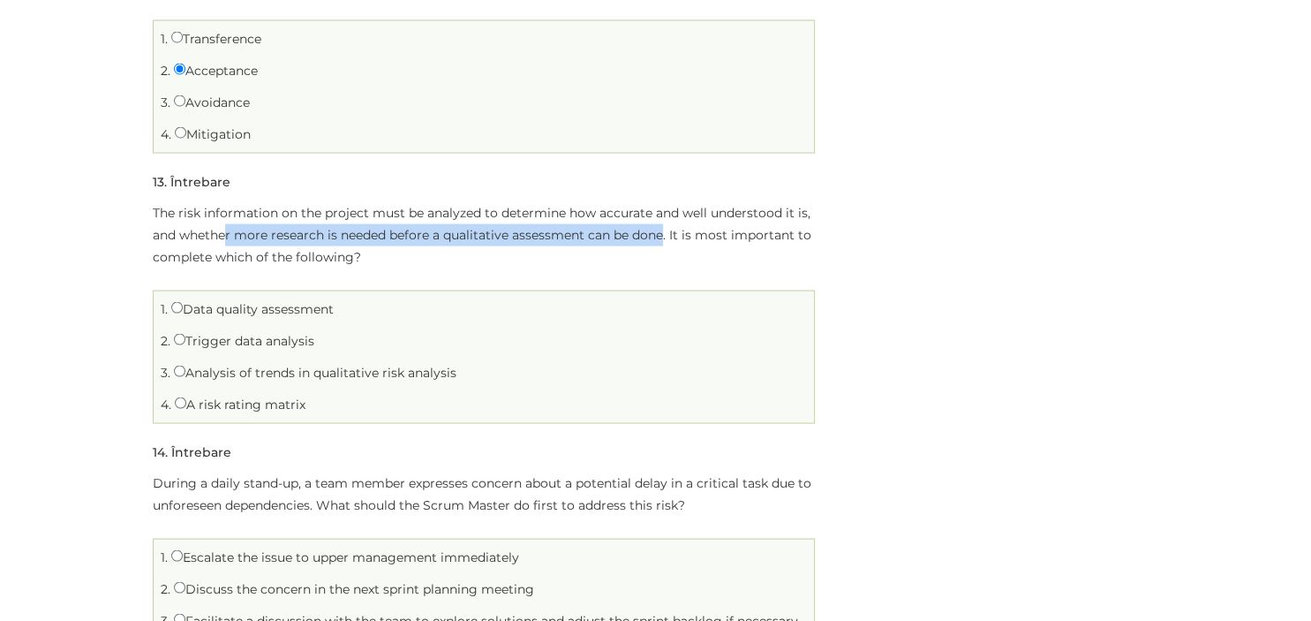
drag, startPoint x: 233, startPoint y: 217, endPoint x: 663, endPoint y: 218, distance: 429.9
click at [663, 218] on p "The risk information on the project must be analyzed to determine how accurate …" at bounding box center [484, 234] width 662 height 66
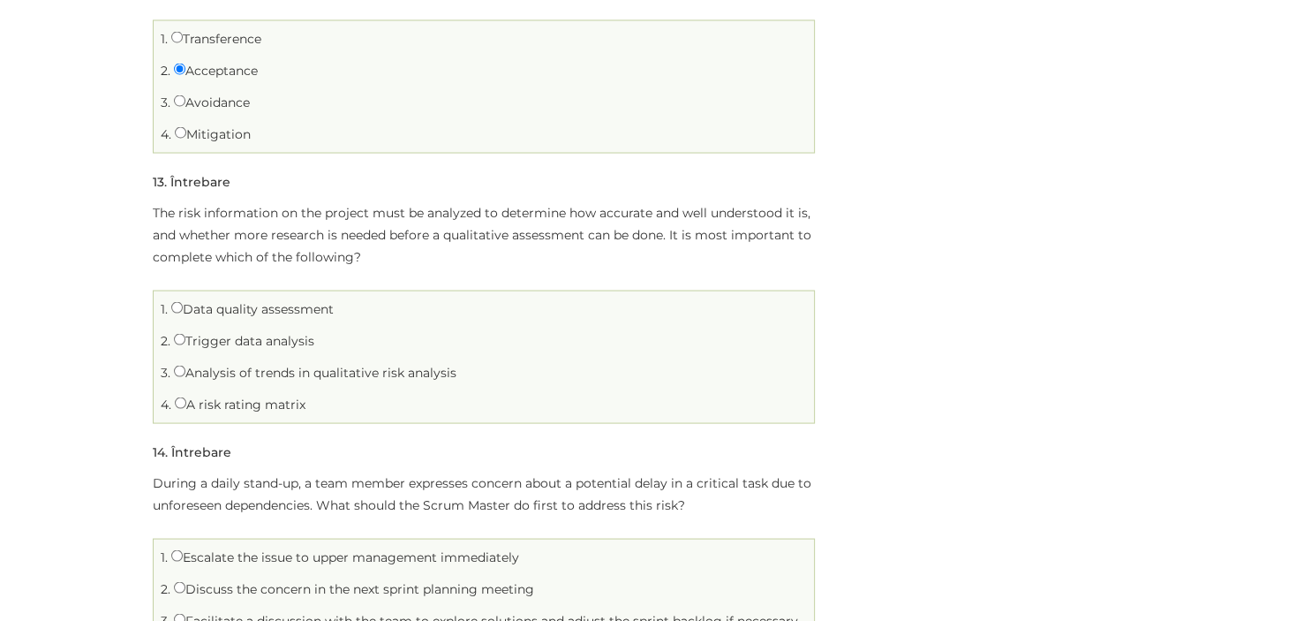
click at [260, 300] on label "Data quality assessment" at bounding box center [252, 308] width 162 height 16
click at [183, 301] on input "Data quality assessment" at bounding box center [176, 306] width 11 height 11
radio input "true"
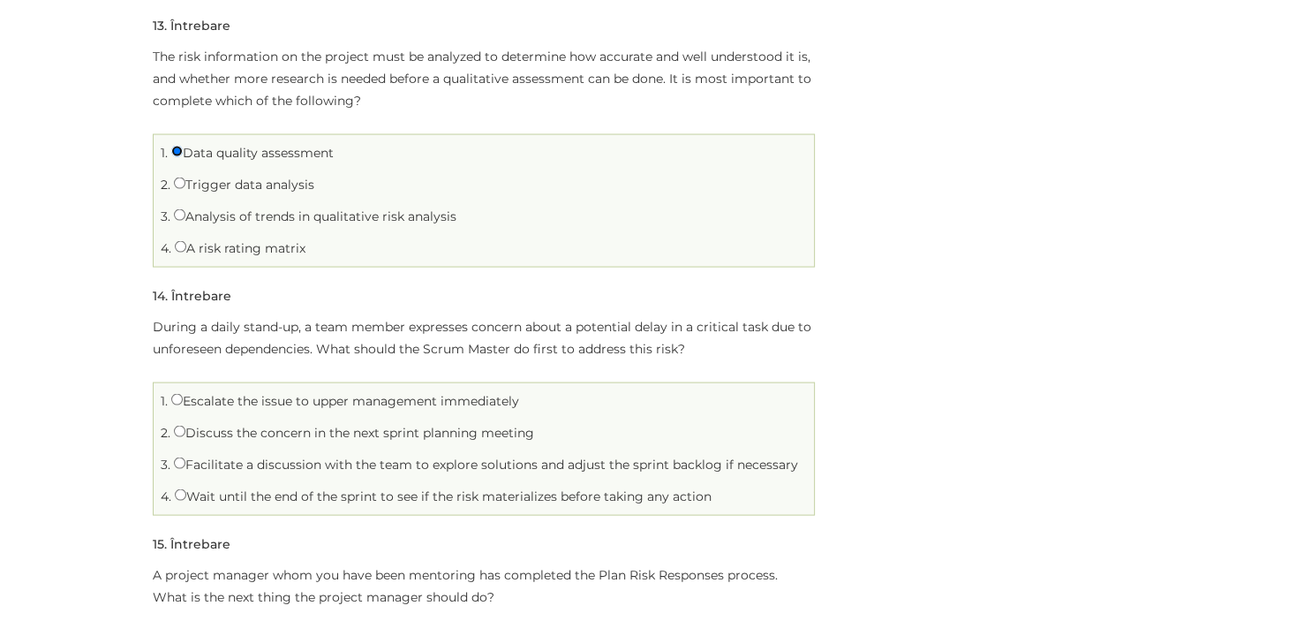
scroll to position [3449, 0]
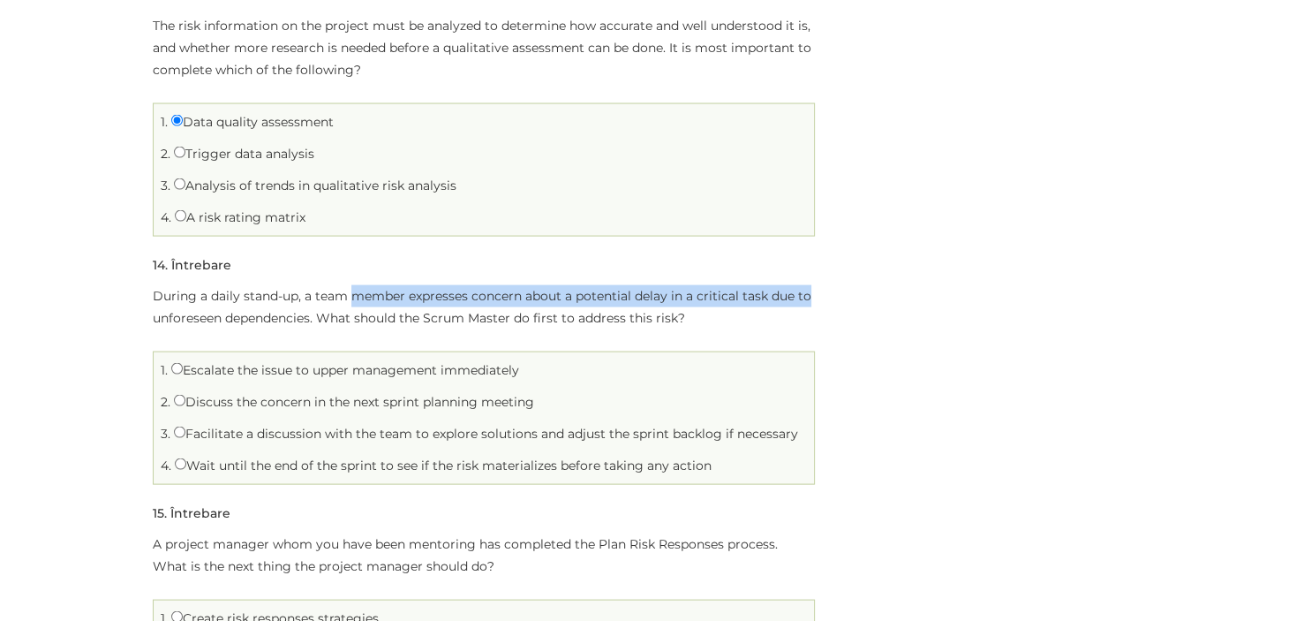
drag, startPoint x: 362, startPoint y: 275, endPoint x: 809, endPoint y: 267, distance: 446.7
click at [809, 285] on p "During a daily stand-up, a team member expresses concern about a potential dela…" at bounding box center [484, 307] width 662 height 44
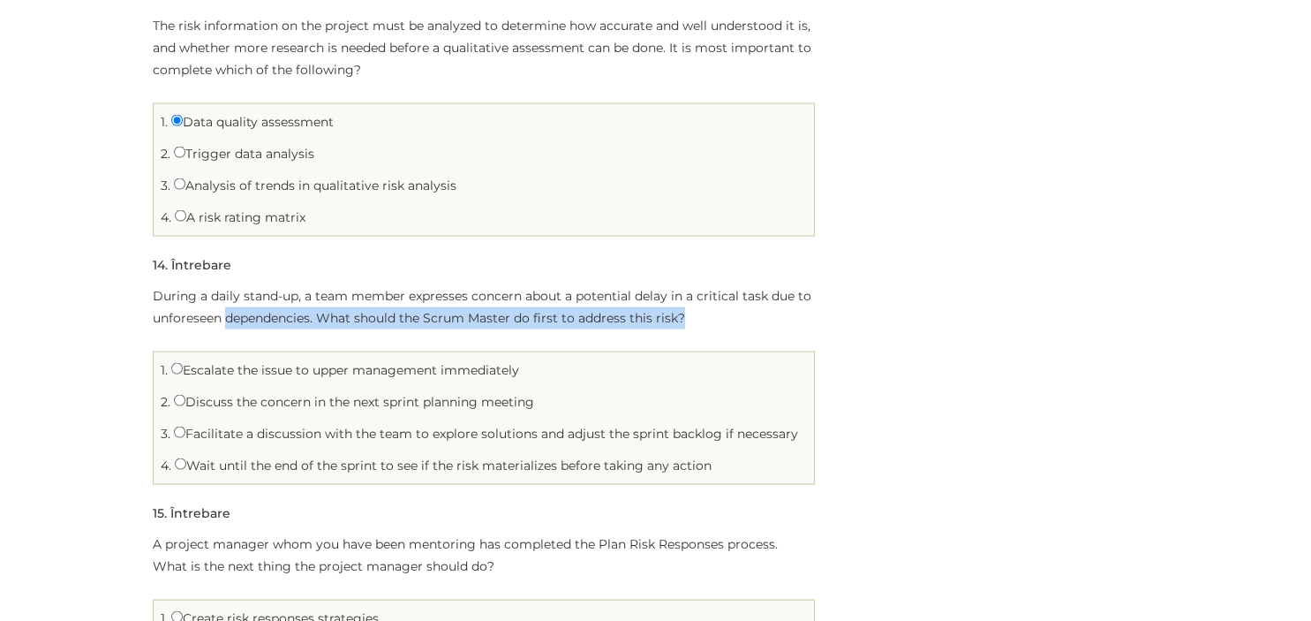
drag, startPoint x: 230, startPoint y: 296, endPoint x: 722, endPoint y: 293, distance: 492.6
click at [722, 293] on p "During a daily stand-up, a team member expresses concern about a potential dela…" at bounding box center [484, 307] width 662 height 44
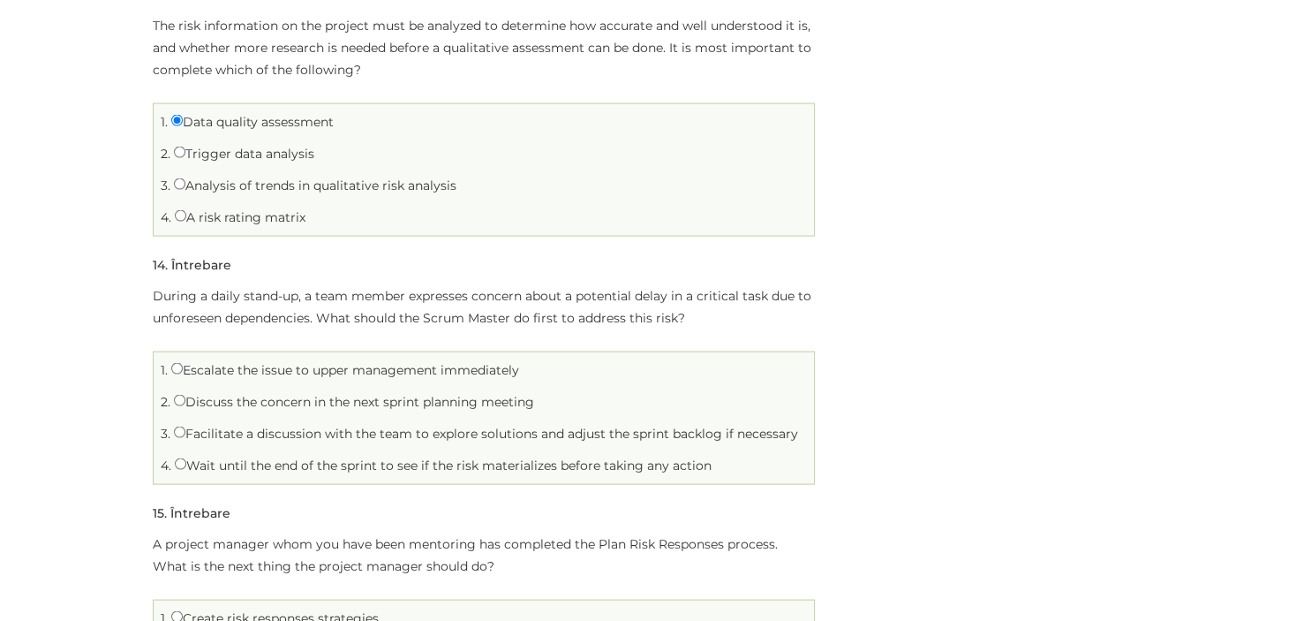
click at [722, 293] on p "During a daily stand-up, a team member expresses concern about a potential dela…" at bounding box center [484, 307] width 662 height 44
drag, startPoint x: 296, startPoint y: 348, endPoint x: 557, endPoint y: 342, distance: 261.3
click at [557, 357] on li "1. Escalate the issue to upper management immediately" at bounding box center [483, 370] width 651 height 27
drag, startPoint x: 295, startPoint y: 380, endPoint x: 546, endPoint y: 379, distance: 250.7
click at [546, 388] on li "2. Discuss the concern in the next sprint planning meeting" at bounding box center [483, 401] width 651 height 27
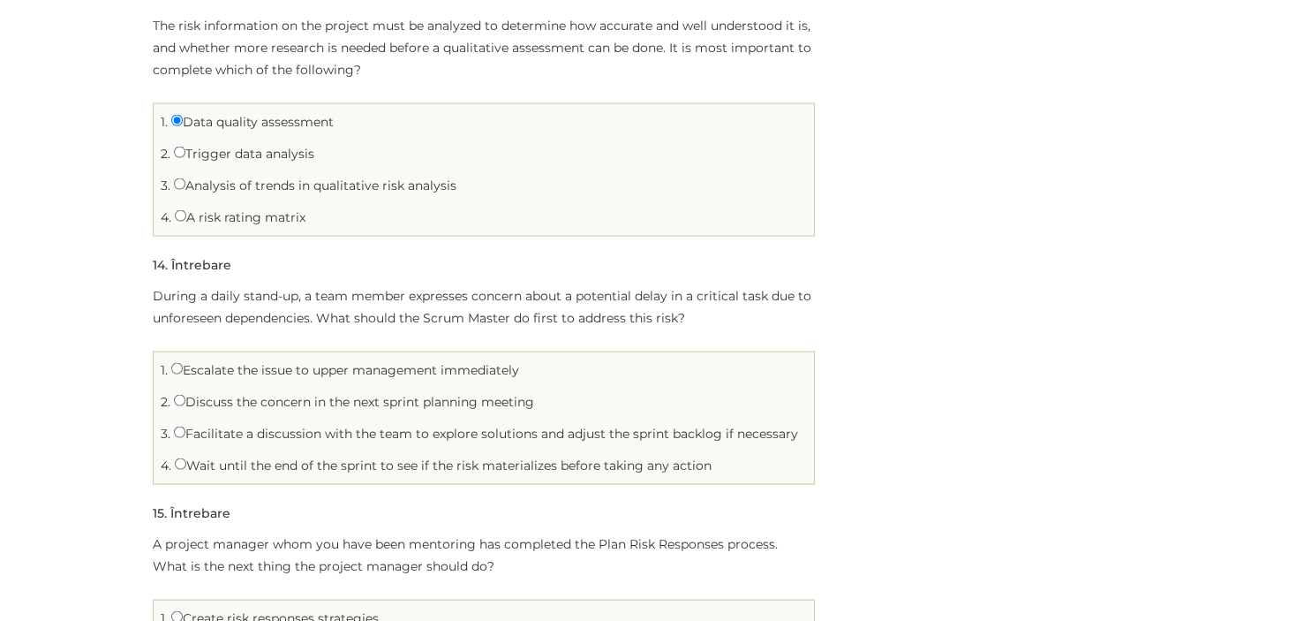
click at [546, 388] on li "2. Discuss the concern in the next sprint planning meeting" at bounding box center [483, 401] width 651 height 27
drag, startPoint x: 252, startPoint y: 404, endPoint x: 794, endPoint y: 411, distance: 541.2
click at [794, 425] on label "Facilitate a discussion with the team to explore solutions and adjust the sprin…" at bounding box center [486, 433] width 624 height 16
drag, startPoint x: 268, startPoint y: 442, endPoint x: 714, endPoint y: 445, distance: 445.8
click at [714, 452] on li "4. Wait until the end of the sprint to see if the risk materializes before taki…" at bounding box center [483, 465] width 651 height 27
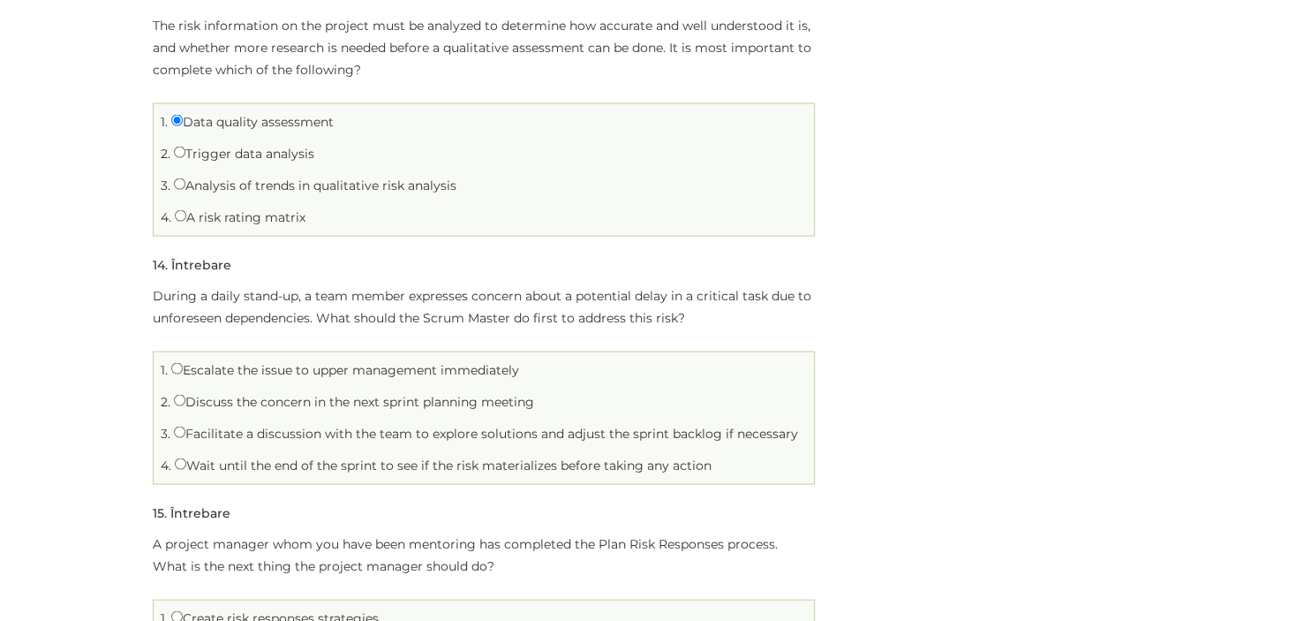
click at [714, 452] on li "4. Wait until the end of the sprint to see if the risk materializes before taki…" at bounding box center [483, 465] width 651 height 27
click at [373, 425] on label "Facilitate a discussion with the team to explore solutions and adjust the sprin…" at bounding box center [486, 433] width 624 height 16
click at [185, 426] on input "Facilitate a discussion with the team to explore solutions and adjust the sprin…" at bounding box center [179, 431] width 11 height 11
radio input "true"
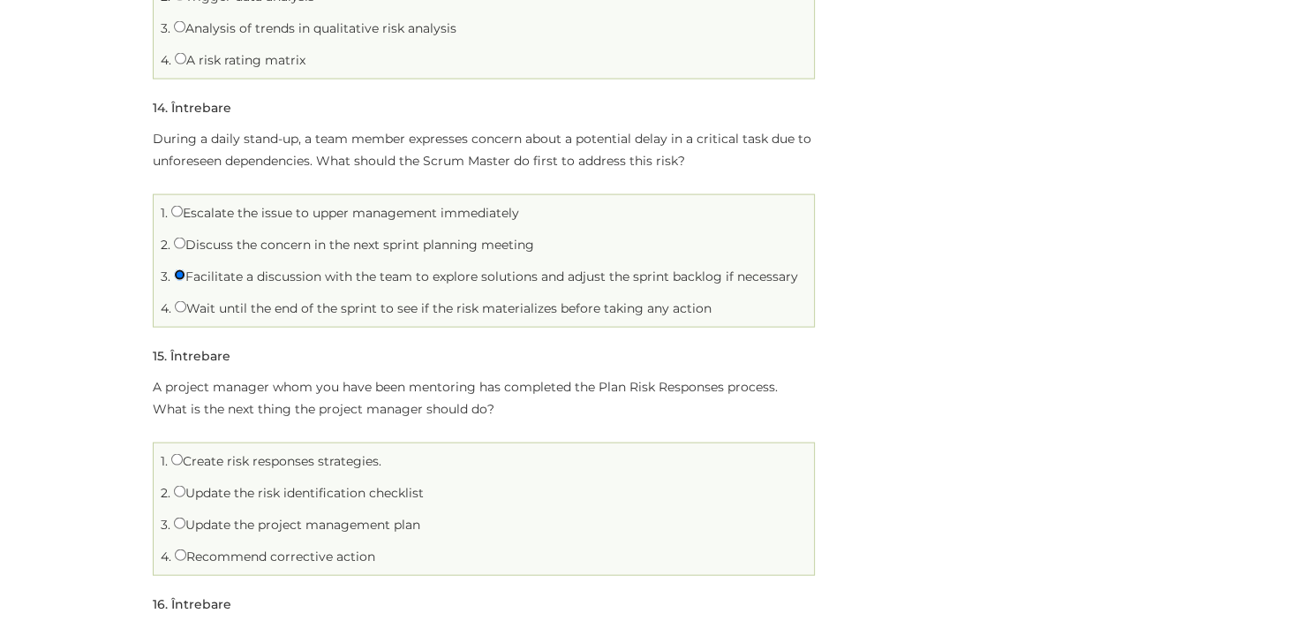
scroll to position [3635, 0]
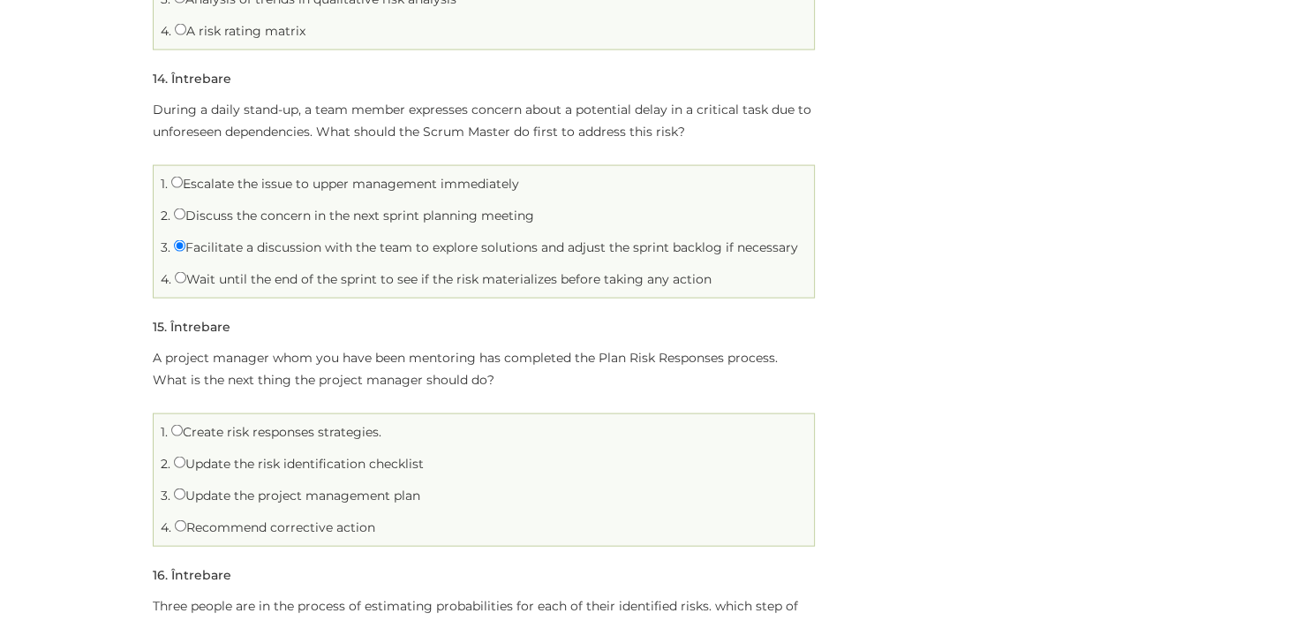
click at [246, 519] on label "Recommend corrective action" at bounding box center [275, 527] width 200 height 16
click at [186, 520] on input "Recommend corrective action" at bounding box center [180, 525] width 11 height 11
radio input "true"
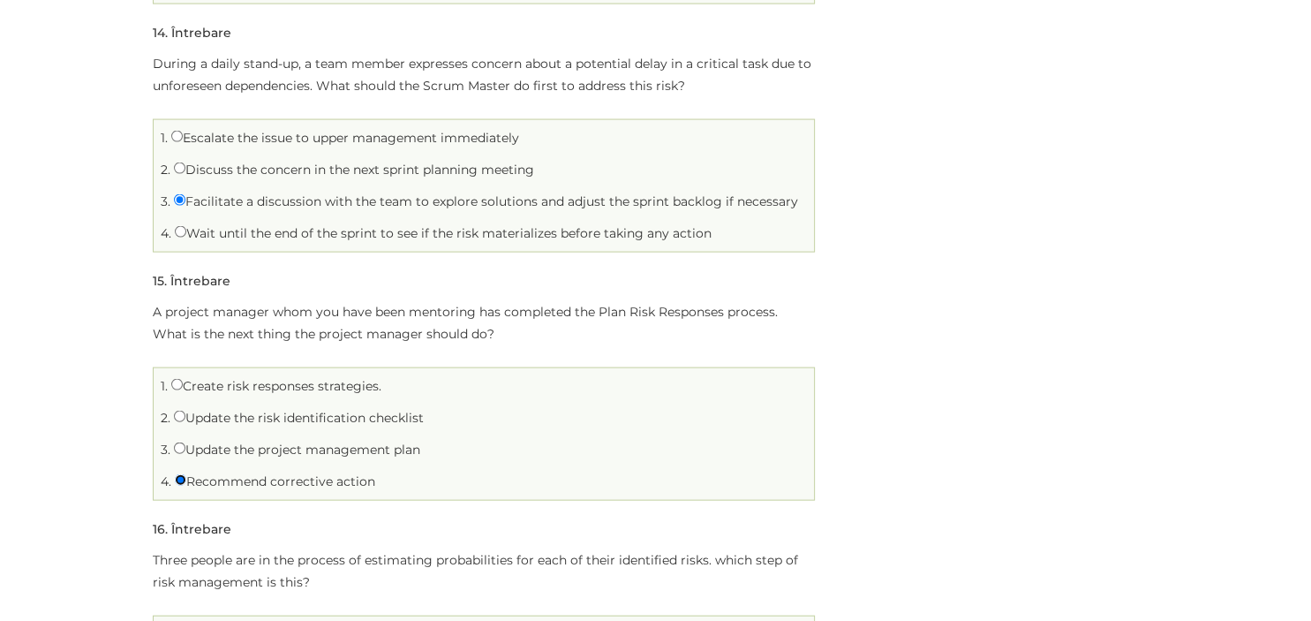
scroll to position [3729, 0]
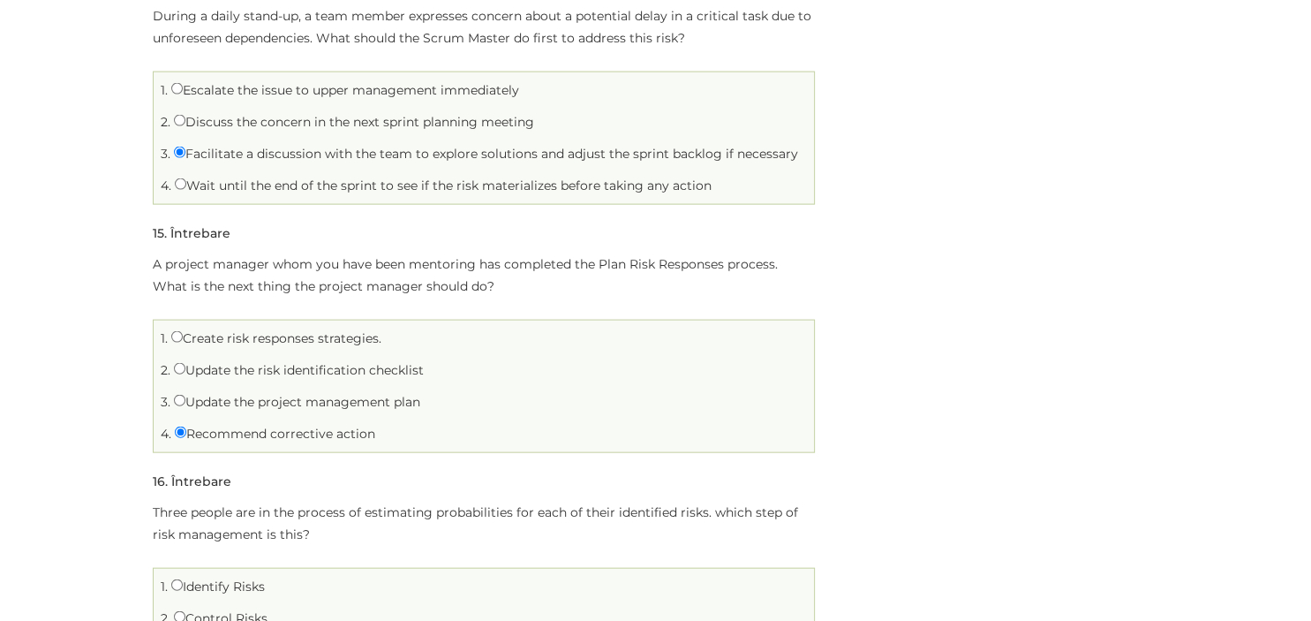
click at [342, 330] on label "Create risk responses strategies." at bounding box center [276, 338] width 210 height 16
click at [183, 331] on input "Create risk responses strategies." at bounding box center [176, 336] width 11 height 11
radio input "true"
click at [163, 425] on span "4." at bounding box center [166, 433] width 11 height 16
click at [180, 426] on input "Recommend corrective action" at bounding box center [180, 431] width 11 height 11
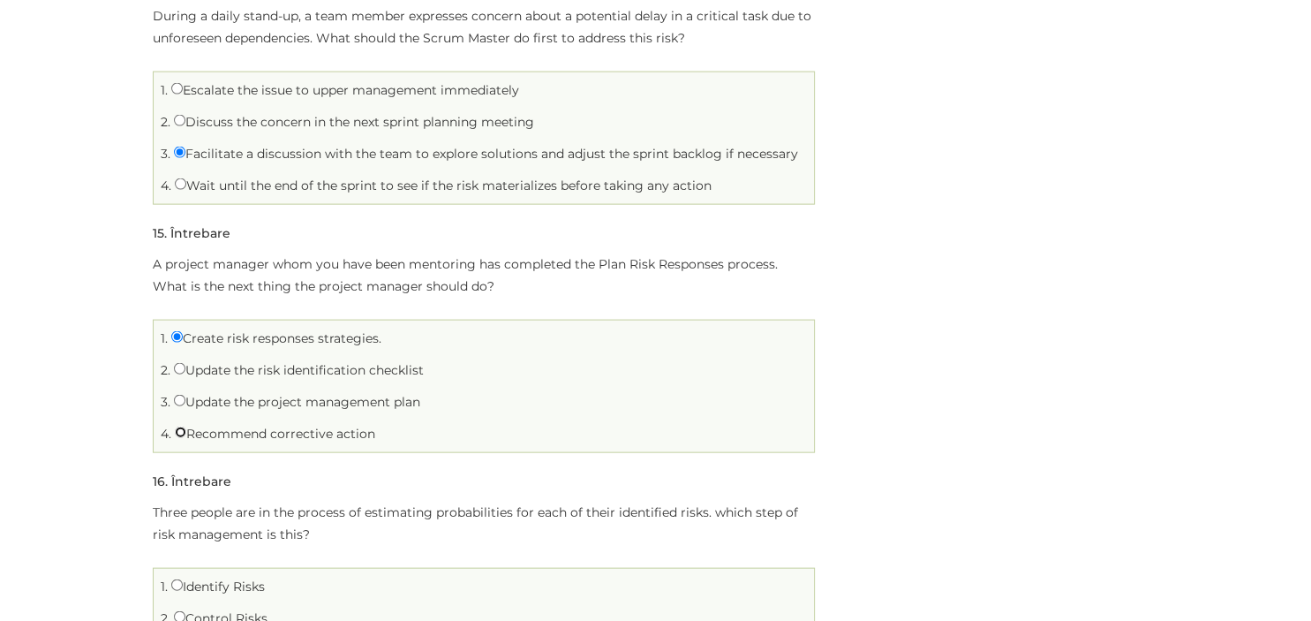
radio input "true"
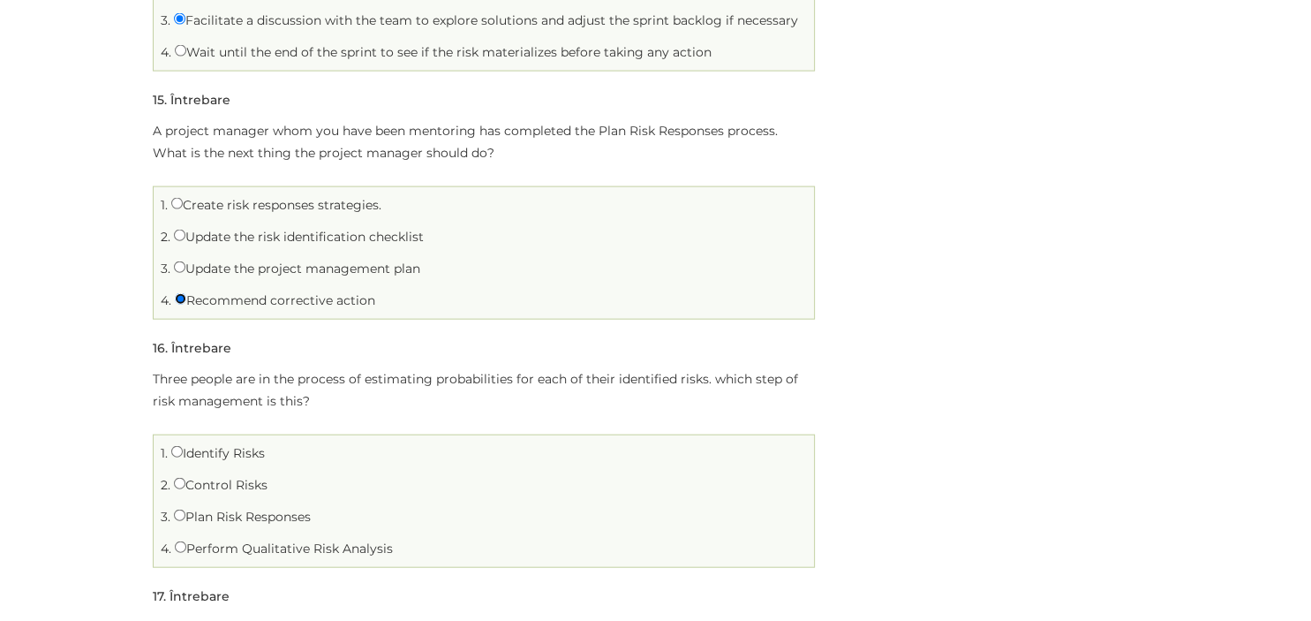
scroll to position [3915, 0]
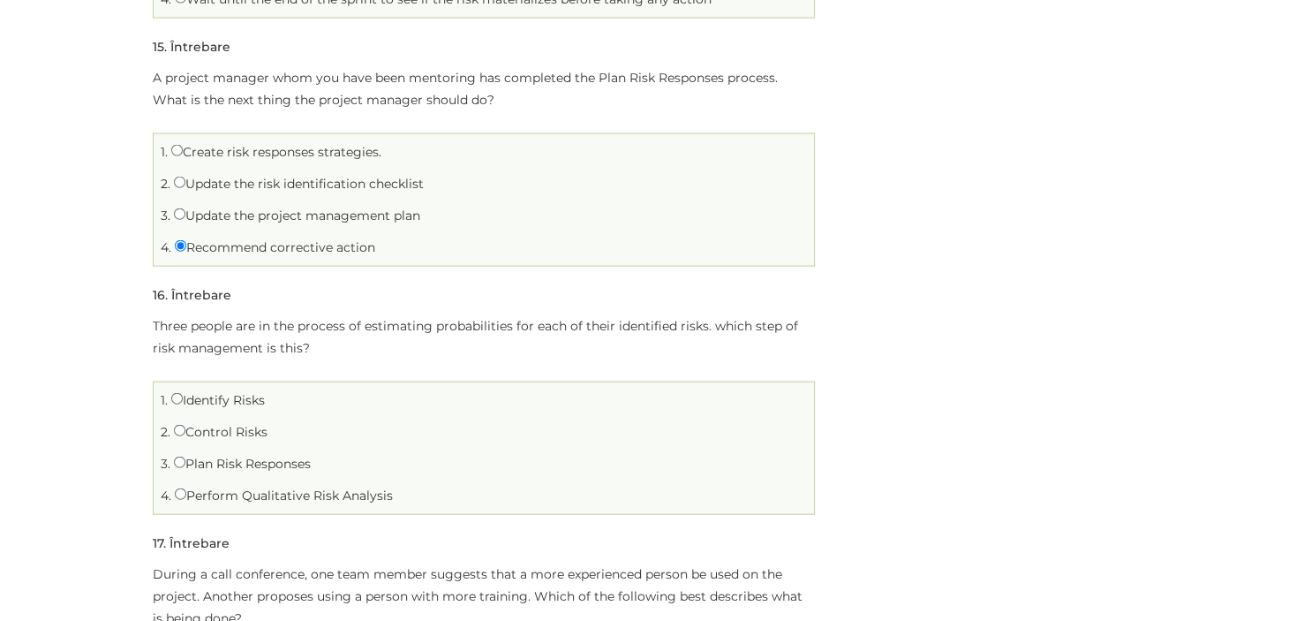
click at [235, 487] on label "Perform Qualitative Risk Analysis" at bounding box center [284, 495] width 218 height 16
click at [186, 488] on input "Perform Qualitative Risk Analysis" at bounding box center [180, 493] width 11 height 11
radio input "true"
click at [180, 145] on input "Create risk responses strategies." at bounding box center [176, 150] width 11 height 11
radio input "true"
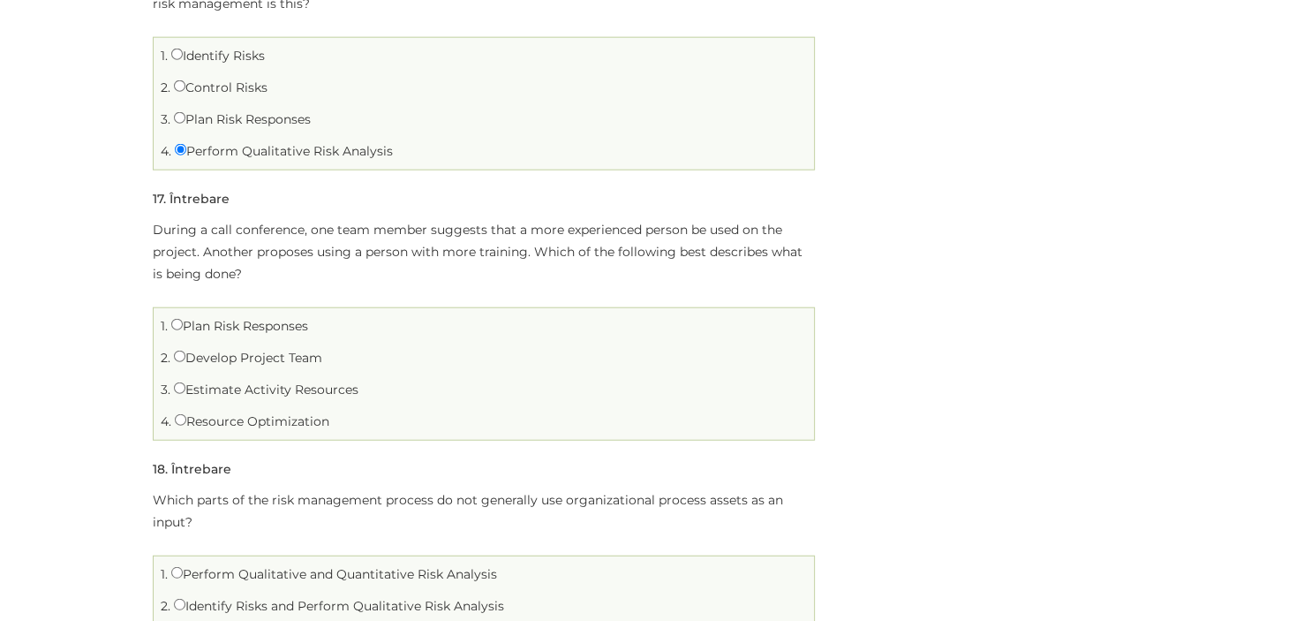
scroll to position [4287, 0]
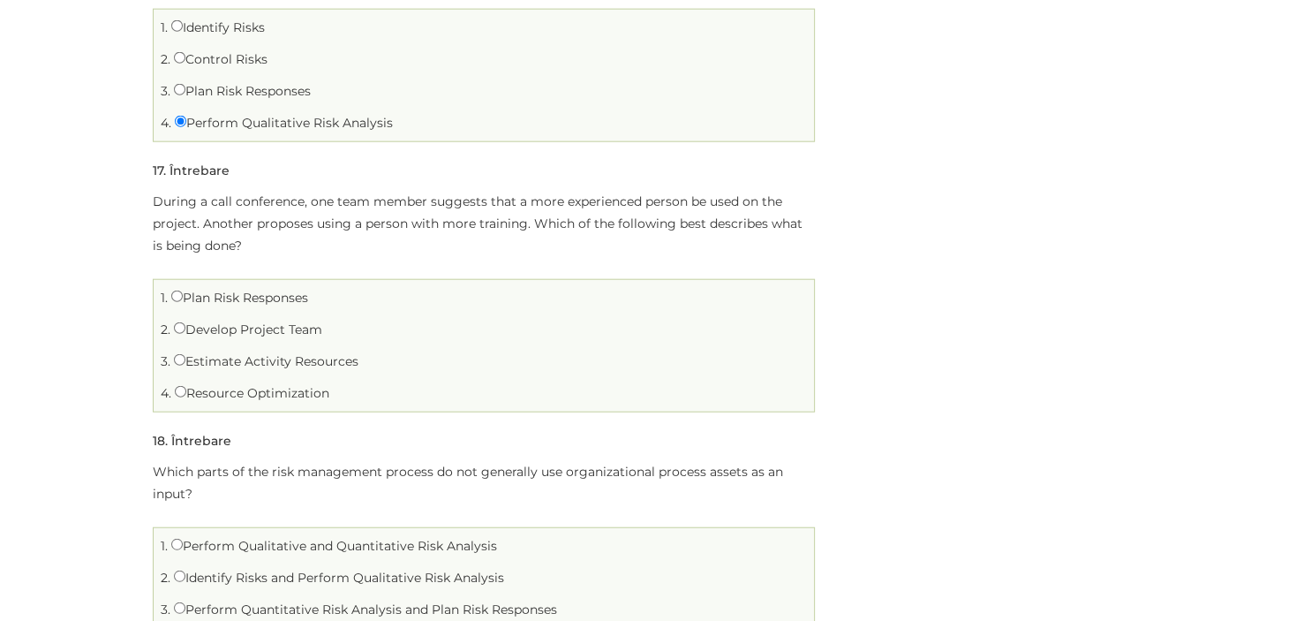
click at [229, 385] on label "Resource Optimization" at bounding box center [252, 393] width 154 height 16
click at [186, 386] on input "Resource Optimization" at bounding box center [180, 391] width 11 height 11
radio input "true"
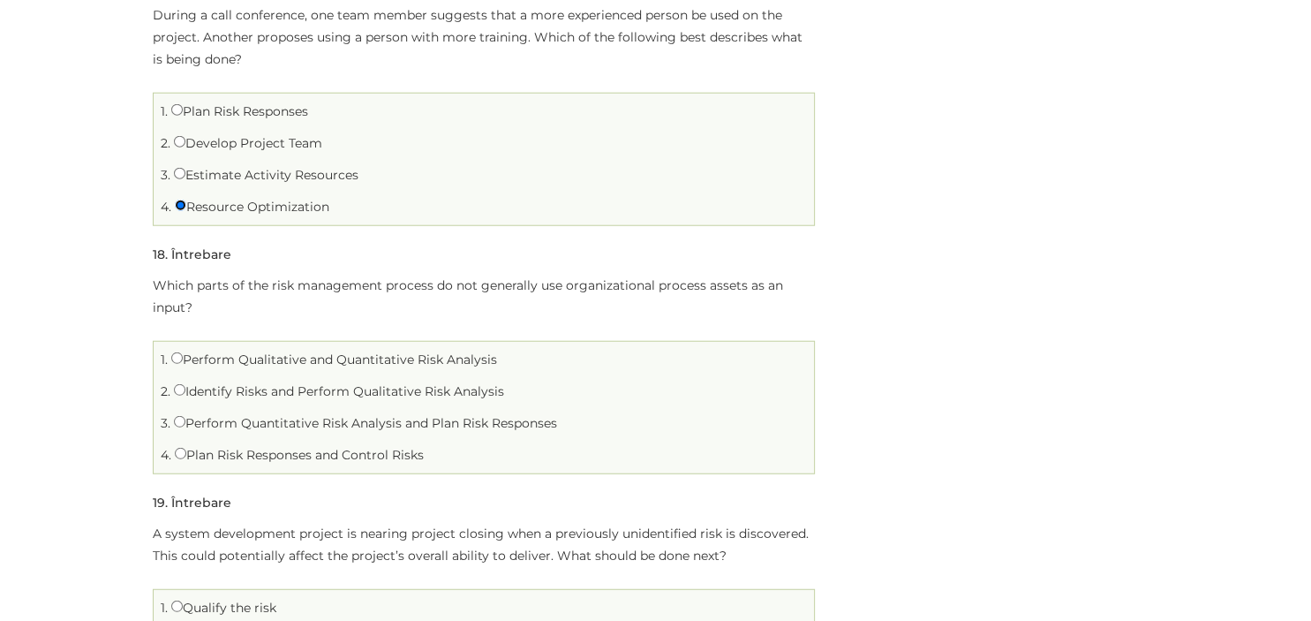
scroll to position [4474, 0]
click at [182, 448] on input "Plan Risk Responses and Control Risks" at bounding box center [180, 453] width 11 height 11
radio input "true"
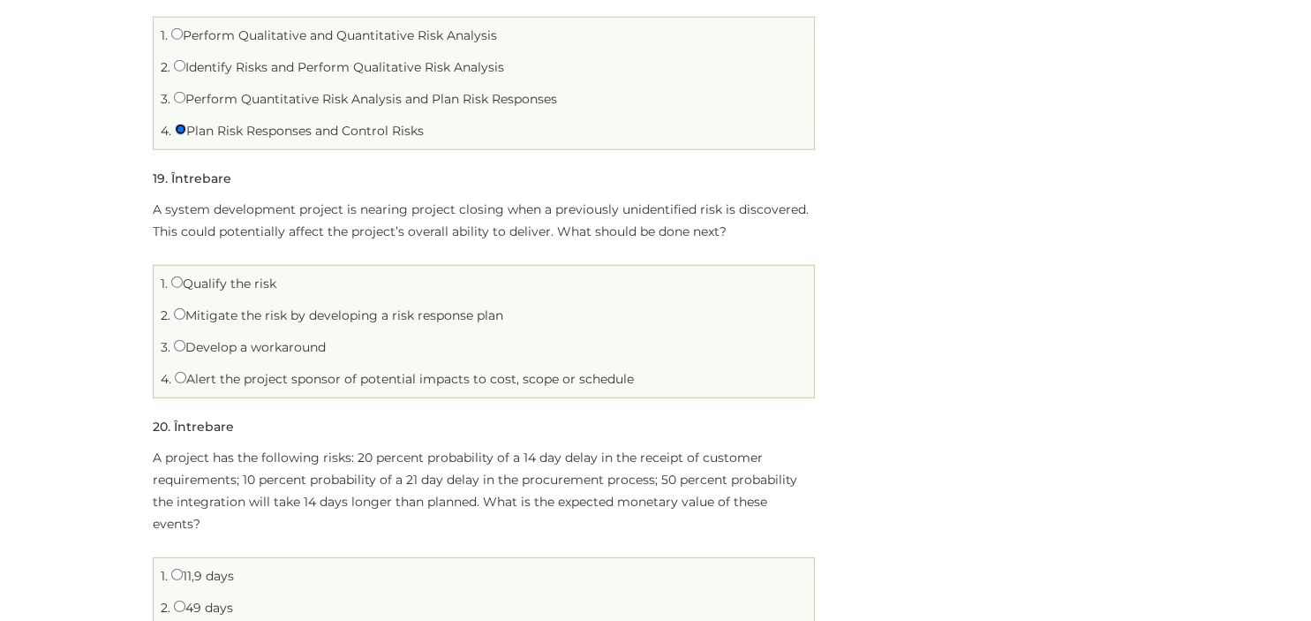
scroll to position [4847, 0]
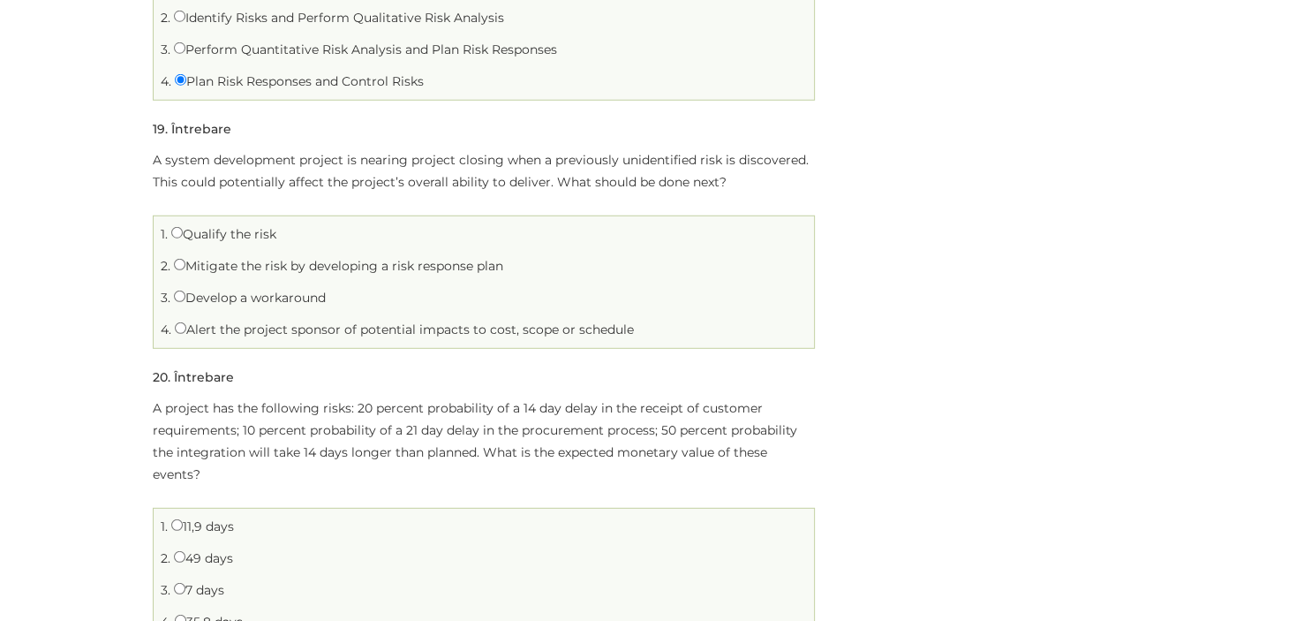
click at [250, 290] on label "Develop a workaround" at bounding box center [250, 298] width 152 height 16
click at [185, 290] on input "Develop a workaround" at bounding box center [179, 295] width 11 height 11
radio input "true"
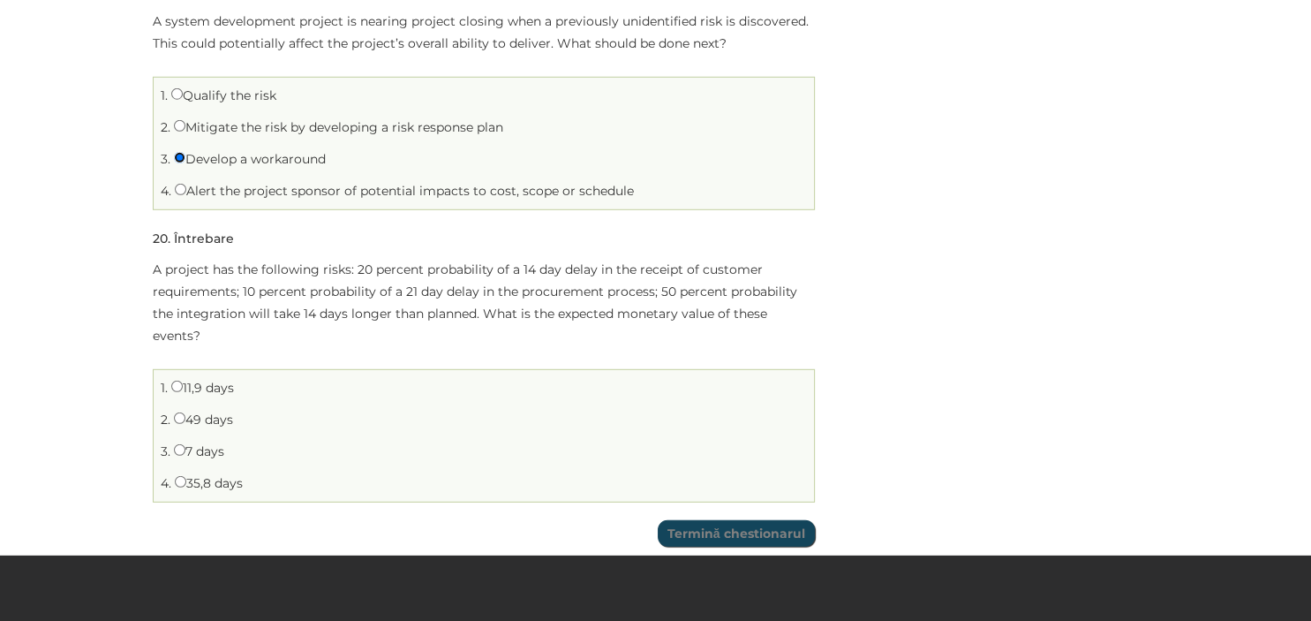
scroll to position [5033, 0]
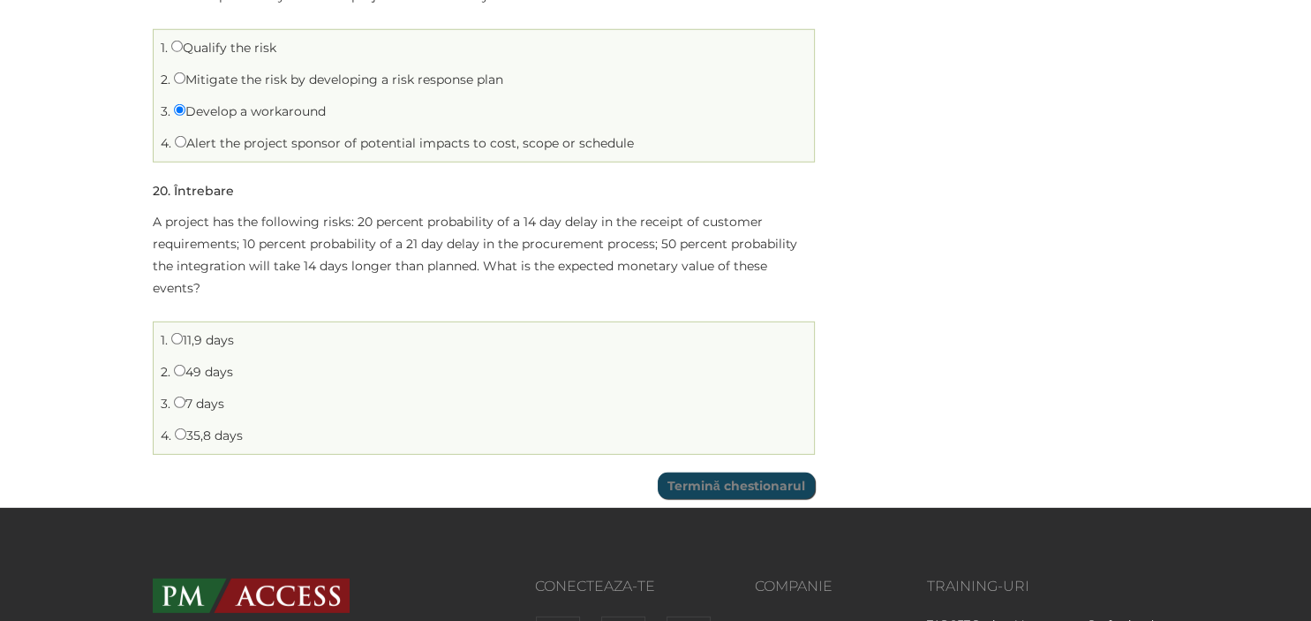
click at [215, 364] on label "49 days" at bounding box center [203, 372] width 59 height 16
click at [185, 365] on input "49 days" at bounding box center [179, 370] width 11 height 11
radio input "true"
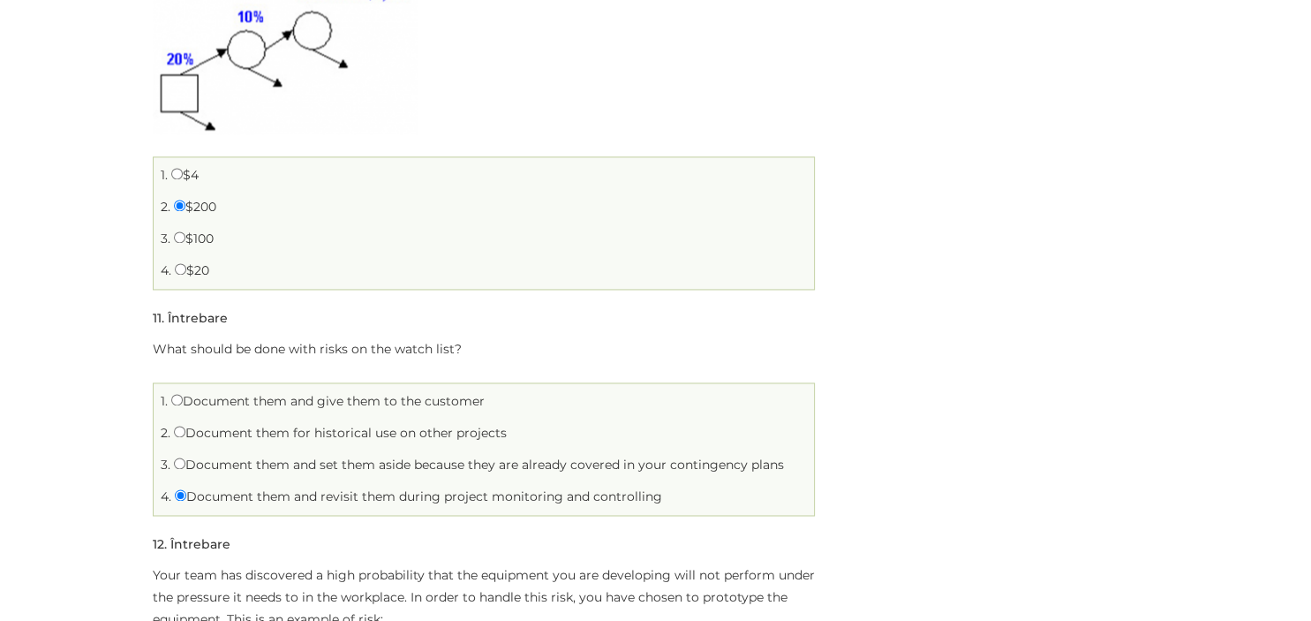
scroll to position [0, 0]
